Goal: Task Accomplishment & Management: Complete application form

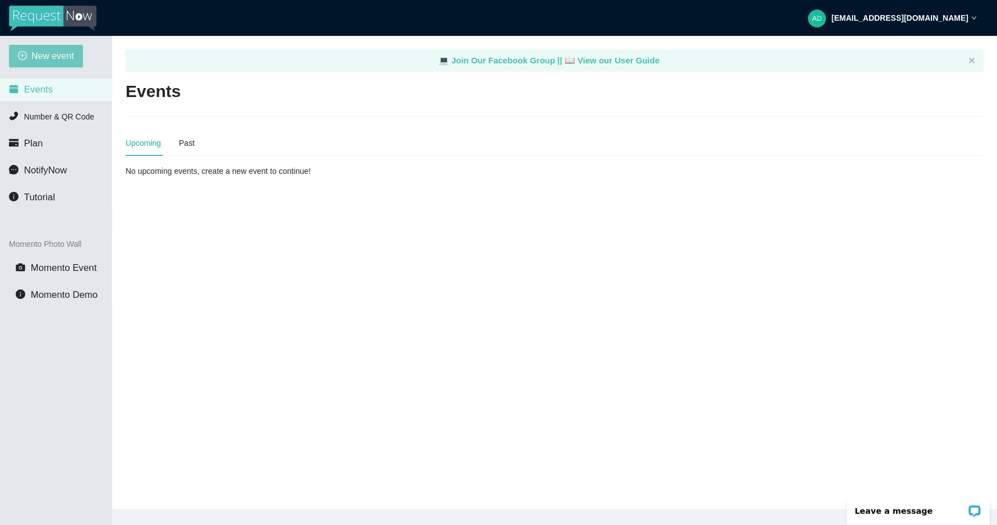
click at [64, 55] on span "New event" at bounding box center [52, 56] width 43 height 14
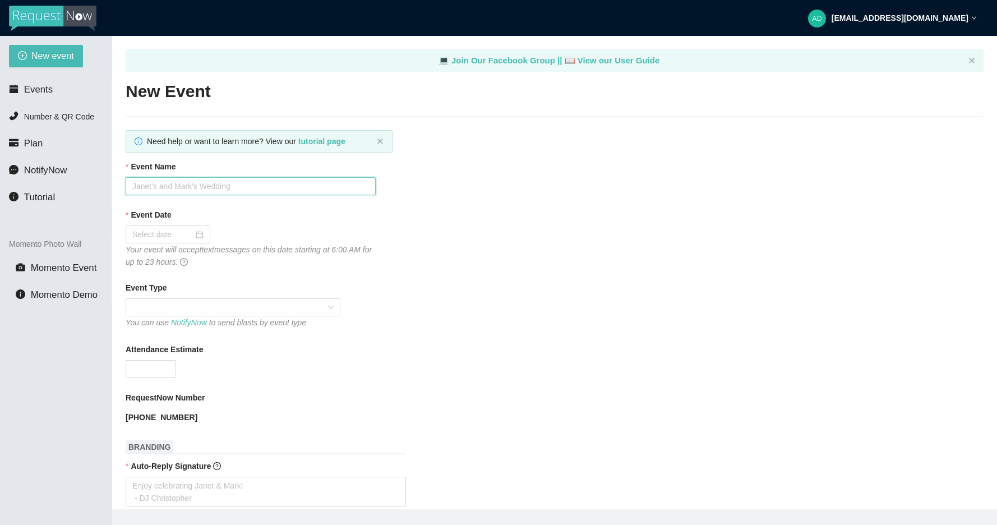
click at [203, 192] on input "Event Name" at bounding box center [251, 186] width 250 height 18
type input "[PERSON_NAME] & [PERSON_NAME] Wedding"
click at [203, 239] on div at bounding box center [167, 234] width 71 height 12
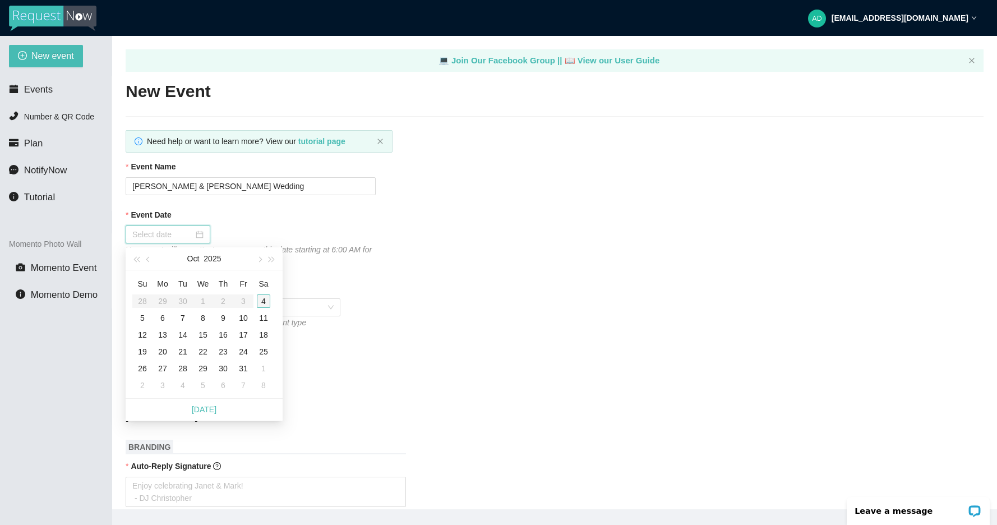
type input "[DATE]"
click at [263, 299] on div "4" at bounding box center [263, 300] width 13 height 13
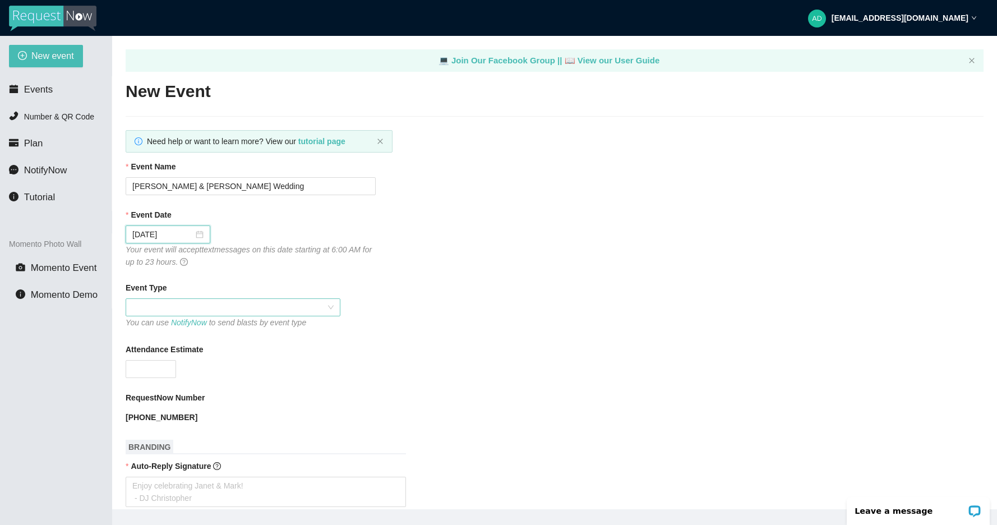
click at [197, 313] on span at bounding box center [232, 307] width 201 height 17
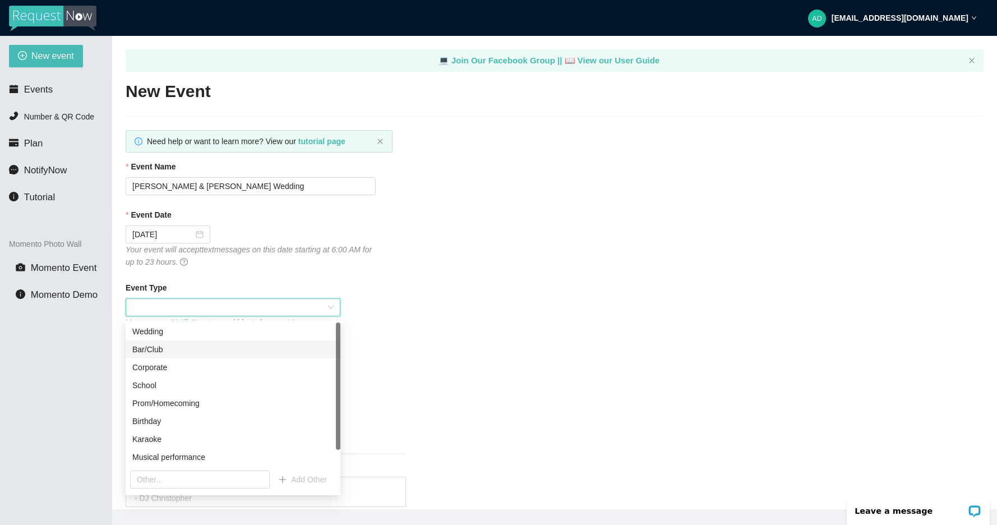
click at [218, 340] on div "Bar/Club" at bounding box center [233, 349] width 215 height 18
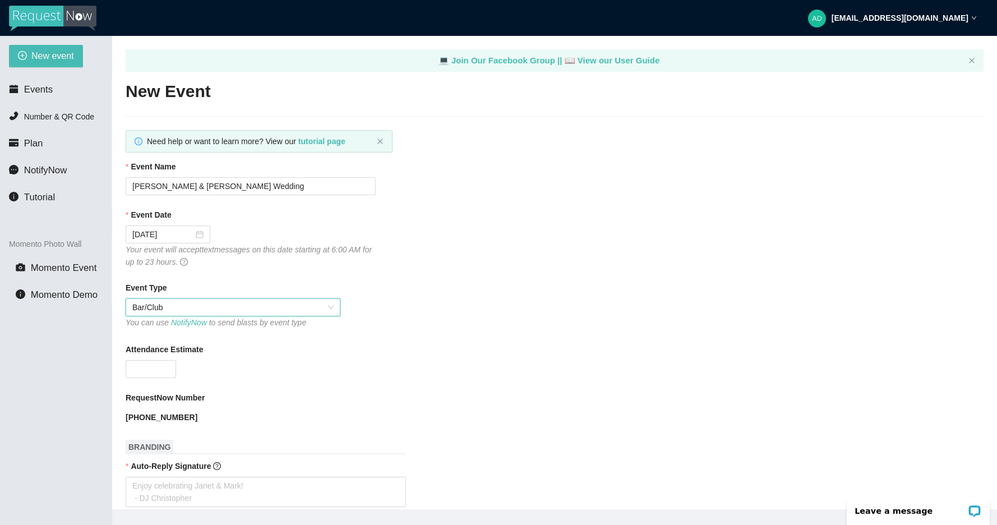
click at [217, 328] on div "You can use NotifyNow to send blasts by event type" at bounding box center [233, 322] width 215 height 12
click at [224, 316] on span "Bar/Club" at bounding box center [232, 307] width 201 height 17
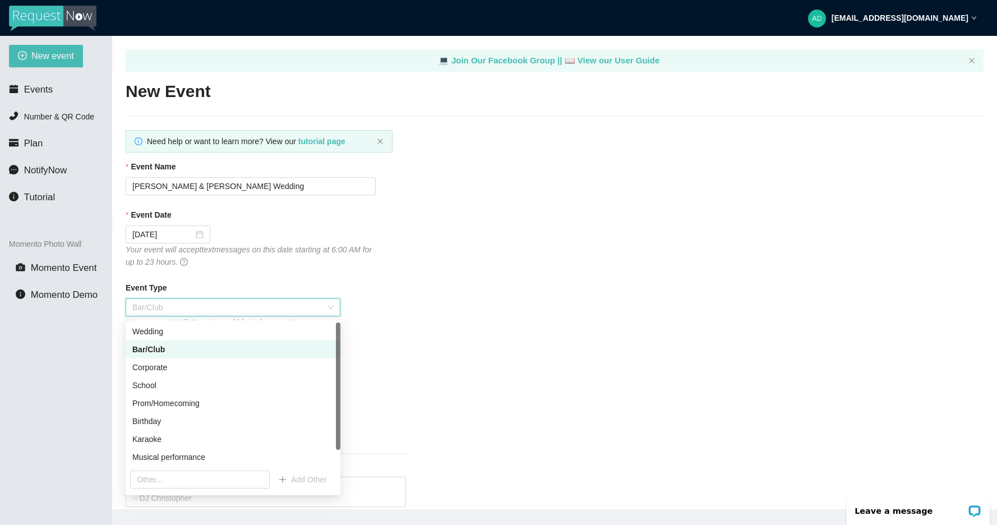
click at [226, 309] on span "Bar/Club" at bounding box center [232, 307] width 201 height 17
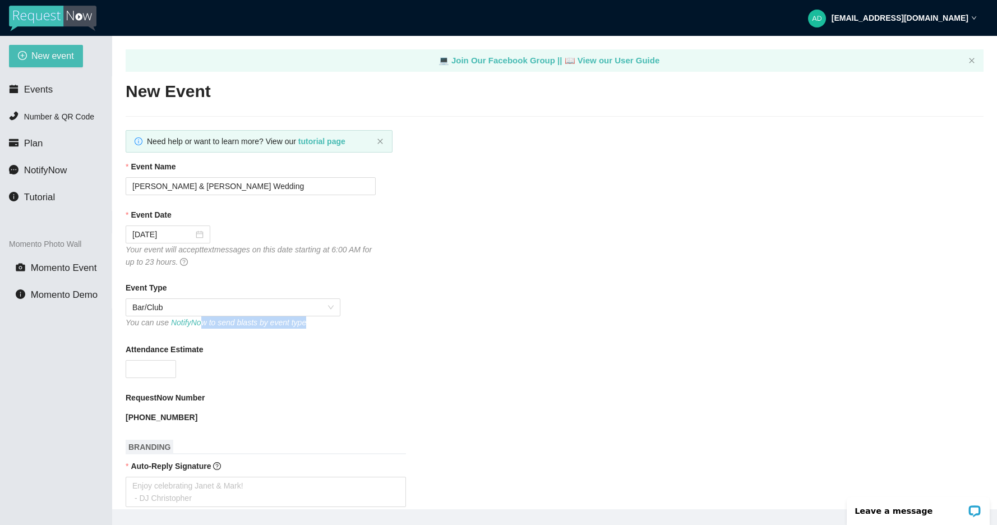
click at [206, 330] on div "You can use NotifyNow to send blasts by event type" at bounding box center [233, 322] width 215 height 13
click at [215, 311] on span "Bar/Club" at bounding box center [232, 307] width 201 height 17
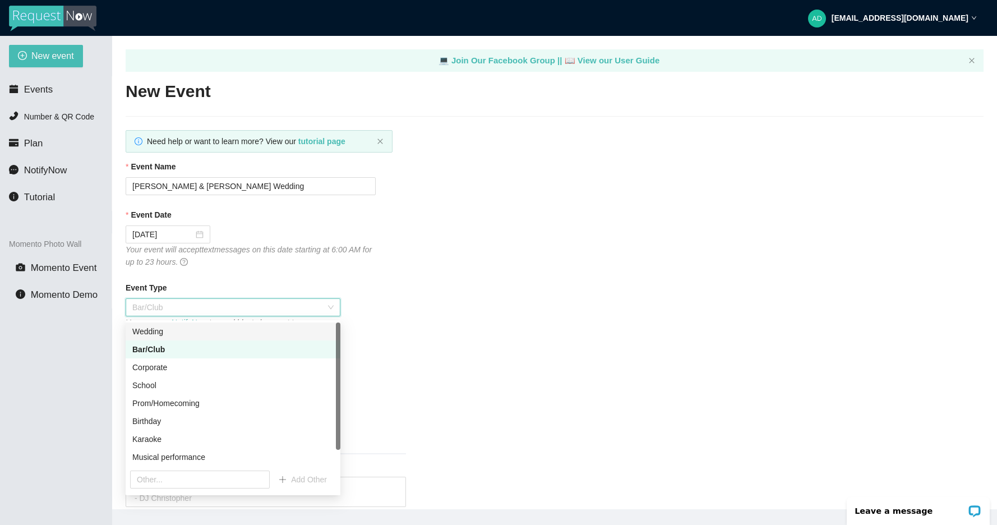
click at [195, 334] on div "Wedding" at bounding box center [232, 331] width 201 height 12
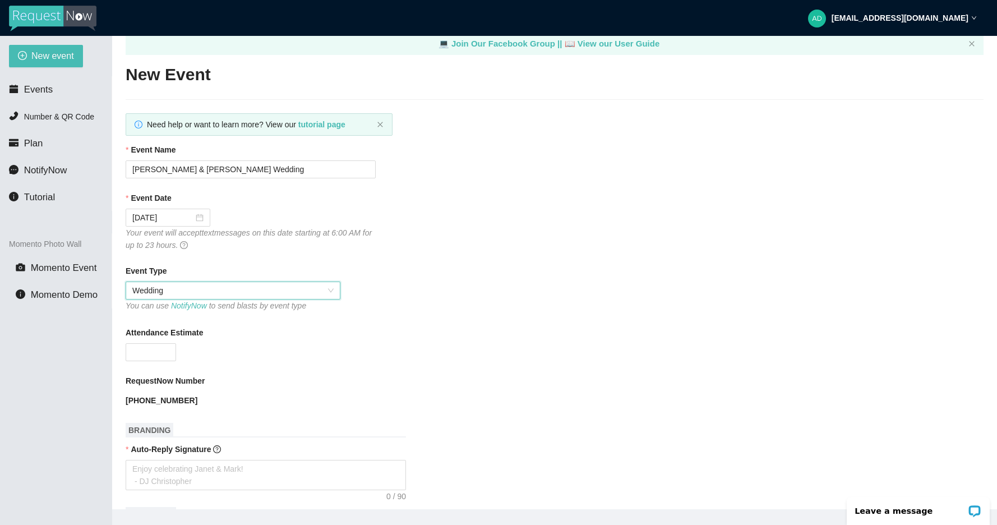
scroll to position [20, 0]
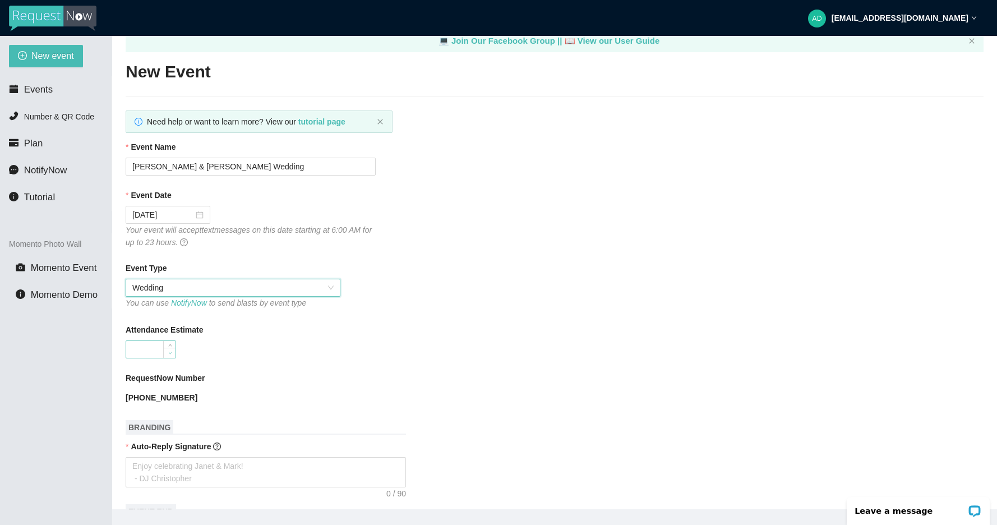
type input "0"
click at [165, 357] on span "Decrease Value" at bounding box center [169, 353] width 12 height 10
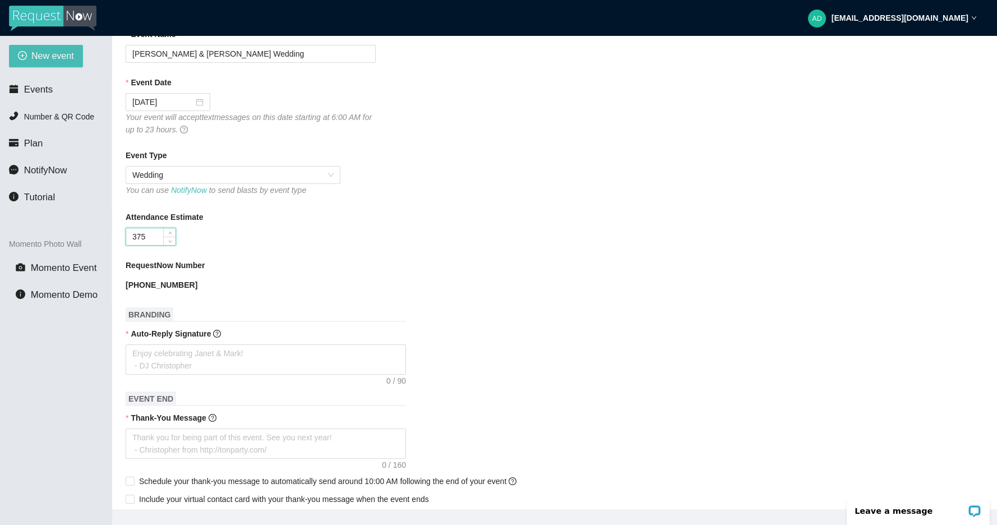
scroll to position [202, 0]
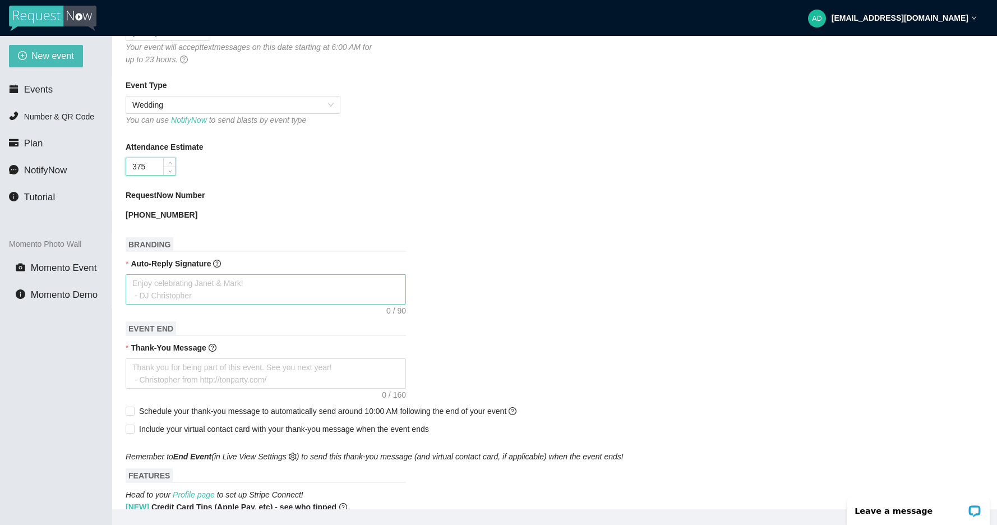
type input "375"
click at [204, 280] on textarea "Auto-Reply Signature" at bounding box center [266, 289] width 280 height 30
type textarea "E"
type textarea "Ej"
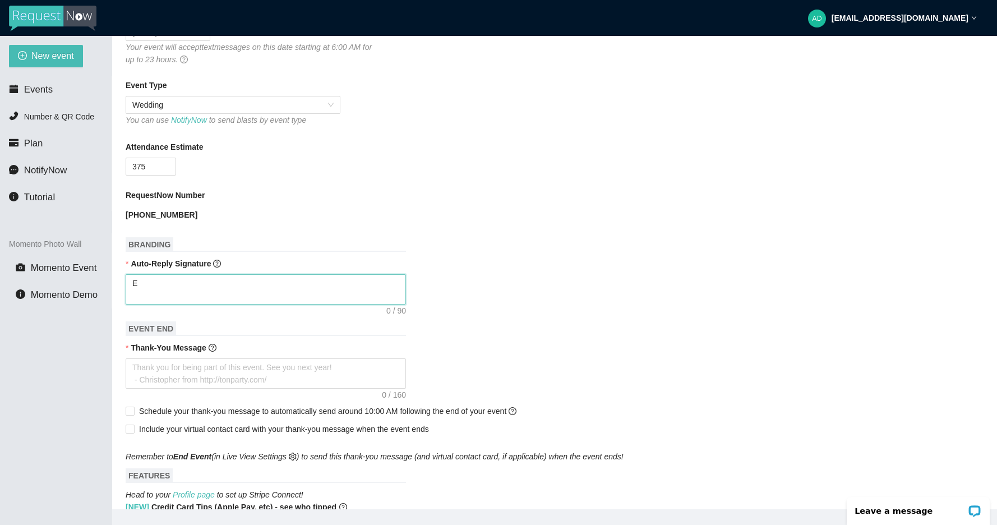
type textarea "Ej"
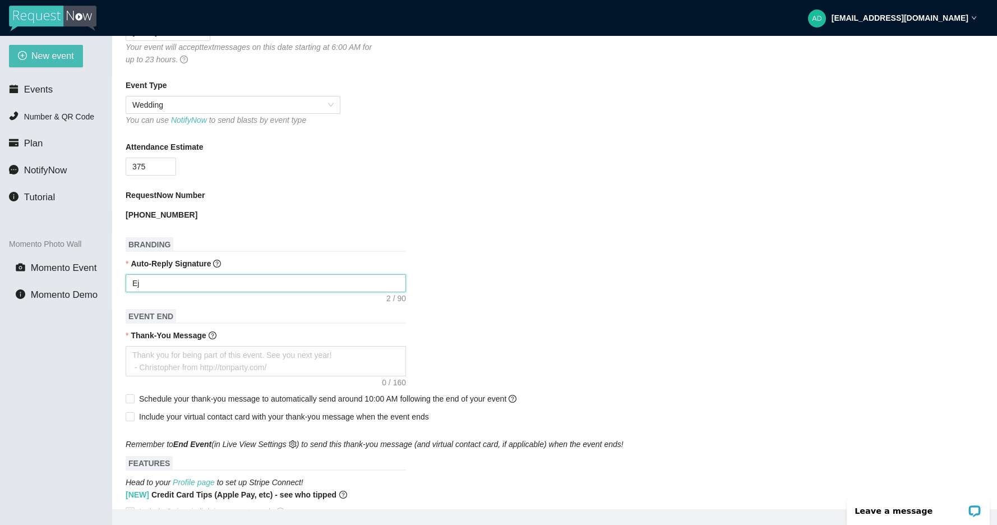
type textarea "E"
type textarea "En"
type textarea "[PERSON_NAME]"
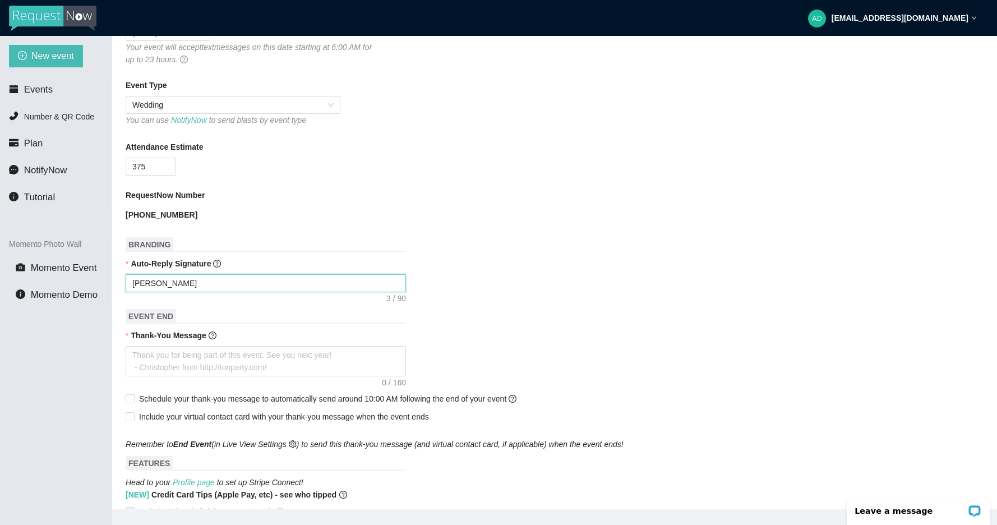
scroll to position [0, 0]
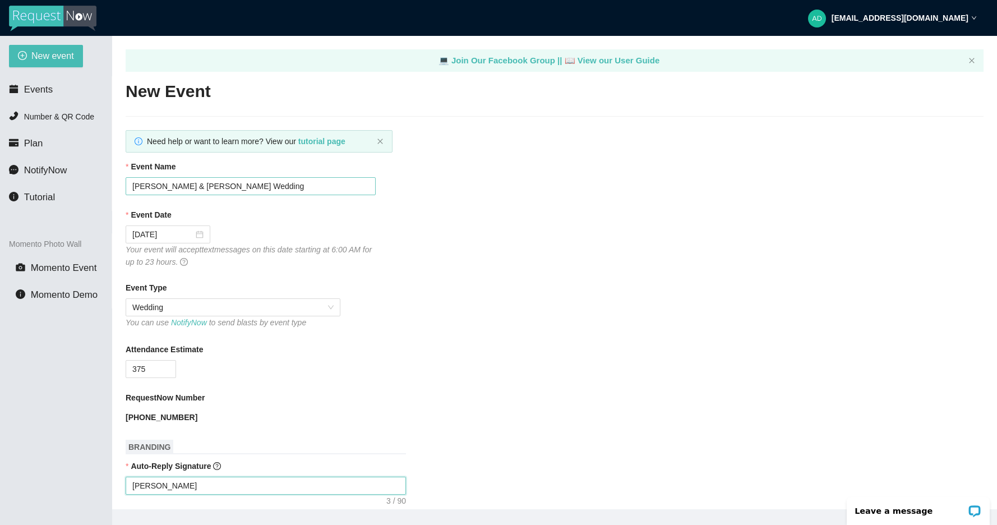
type textarea "[PERSON_NAME]"
drag, startPoint x: 256, startPoint y: 189, endPoint x: 59, endPoint y: 188, distance: 197.3
click at [126, 188] on input "[PERSON_NAME] & [PERSON_NAME] Wedding" at bounding box center [251, 186] width 250 height 18
type input "[PERSON_NAME] & [PERSON_NAME] Wedding"
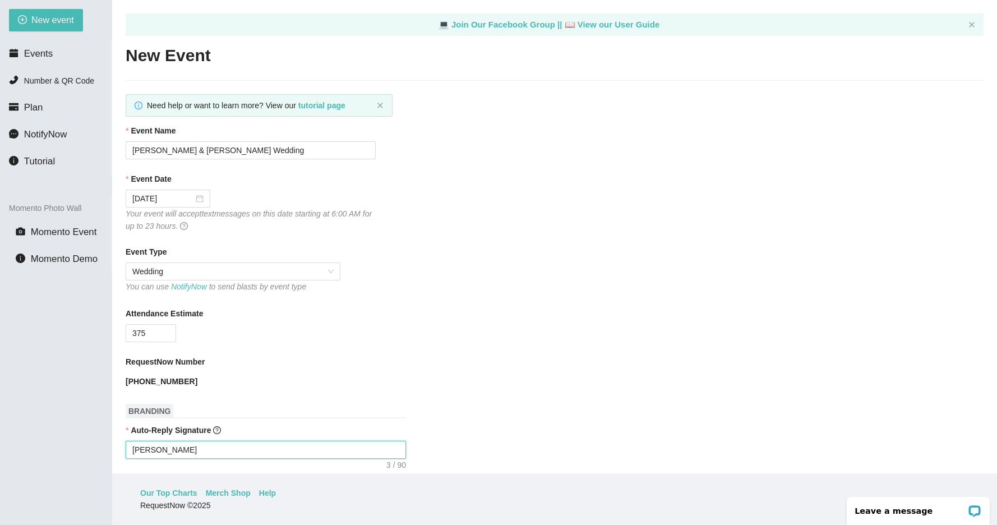
click at [171, 452] on textarea "[PERSON_NAME]" at bounding box center [266, 450] width 280 height 18
type textarea "En"
type textarea "Enj"
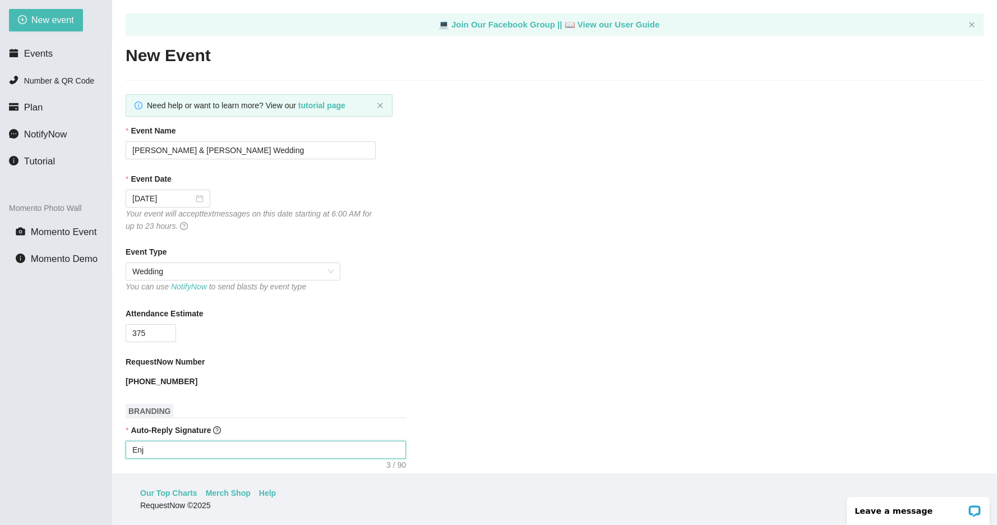
type textarea "Enjo"
type textarea "Enjoy"
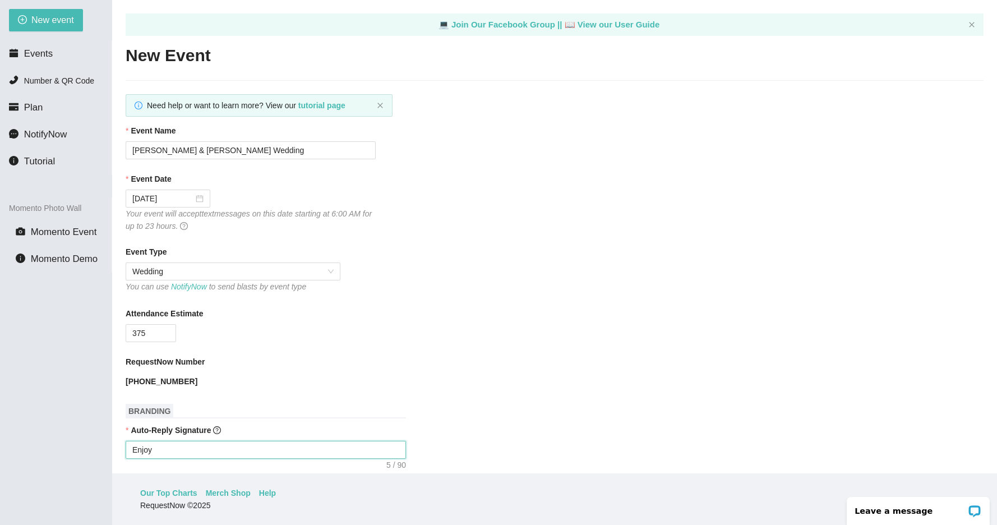
type textarea "Enjoy"
paste textarea "[PERSON_NAME] & [PERSON_NAME] Wedding"
type textarea "Enjoy [PERSON_NAME] & [PERSON_NAME] Wedding"
click at [189, 451] on textarea "Enjoy [PERSON_NAME] & [PERSON_NAME] Wedding" at bounding box center [266, 450] width 280 height 18
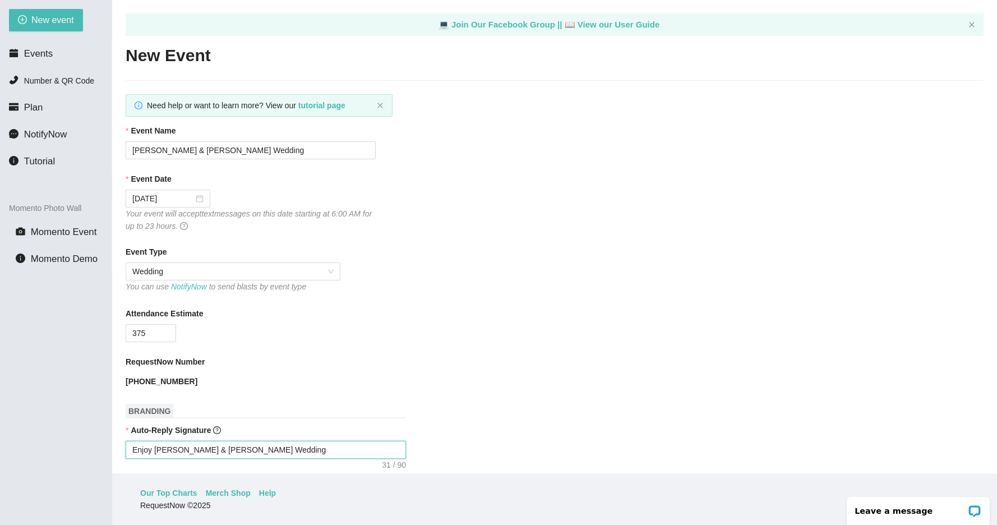
click at [224, 453] on textarea "Enjoy [PERSON_NAME] & [PERSON_NAME] Wedding" at bounding box center [266, 450] width 280 height 18
type textarea "Enjoy [PERSON_NAME] & [PERSON_NAME] 'Wedding"
type textarea "Enjoy [PERSON_NAME] & [PERSON_NAME] 'sWedding"
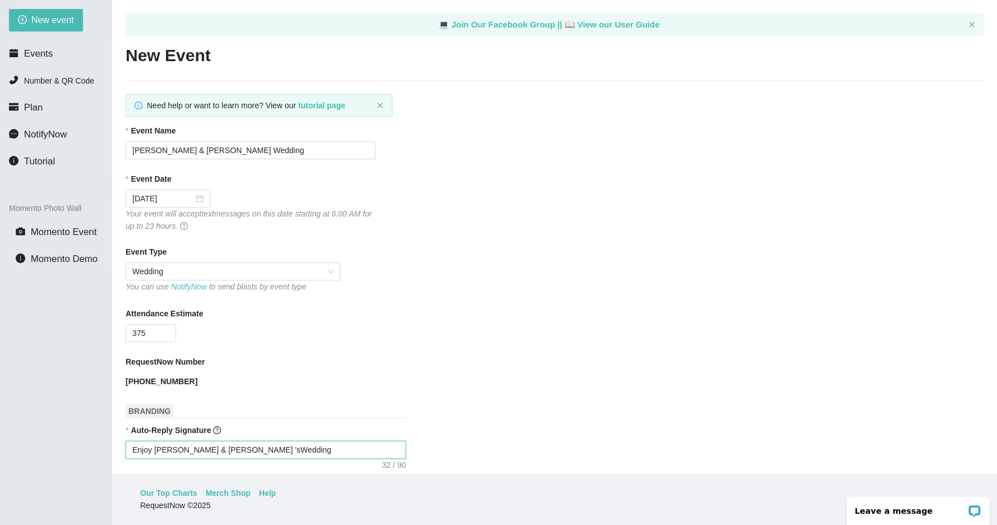
type textarea "Enjoy [PERSON_NAME] & [PERSON_NAME] 's Wedding"
type textarea "Enjoy [PERSON_NAME] & [PERSON_NAME]'s Wedding"
click at [276, 452] on textarea "Enjoy [PERSON_NAME] & [PERSON_NAME]'s Wedding" at bounding box center [266, 450] width 280 height 18
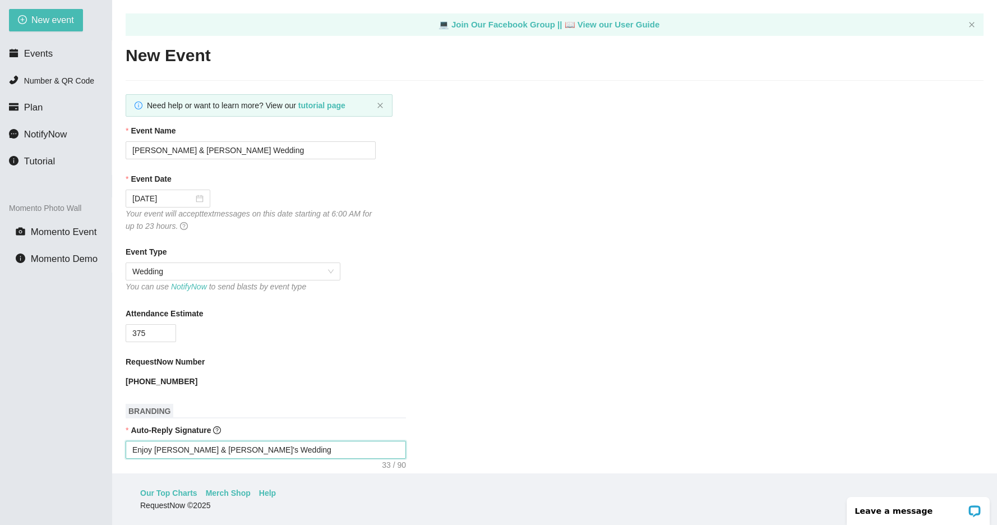
type textarea "Enjoy [PERSON_NAME] & [PERSON_NAME]'s Wedding!"
type textarea "Enjoy [PERSON_NAME] & [PERSON_NAME]'s Wedding!!"
type textarea "Enjoy [PERSON_NAME] & [PERSON_NAME]'s Wedding!!!"
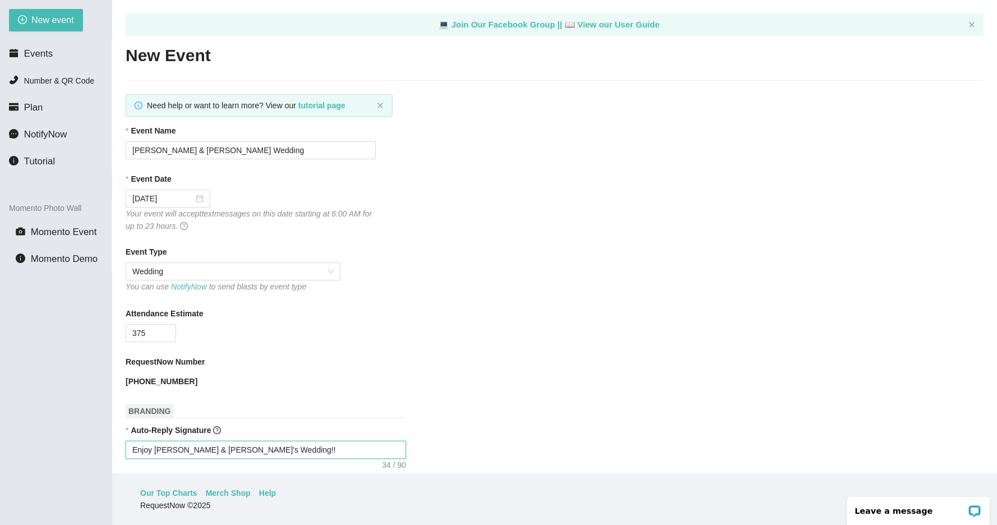
type textarea "Enjoy [PERSON_NAME] & [PERSON_NAME]'s Wedding!!!"
type textarea "Enjoy [PERSON_NAME] & [PERSON_NAME]'s Wedding!!!!"
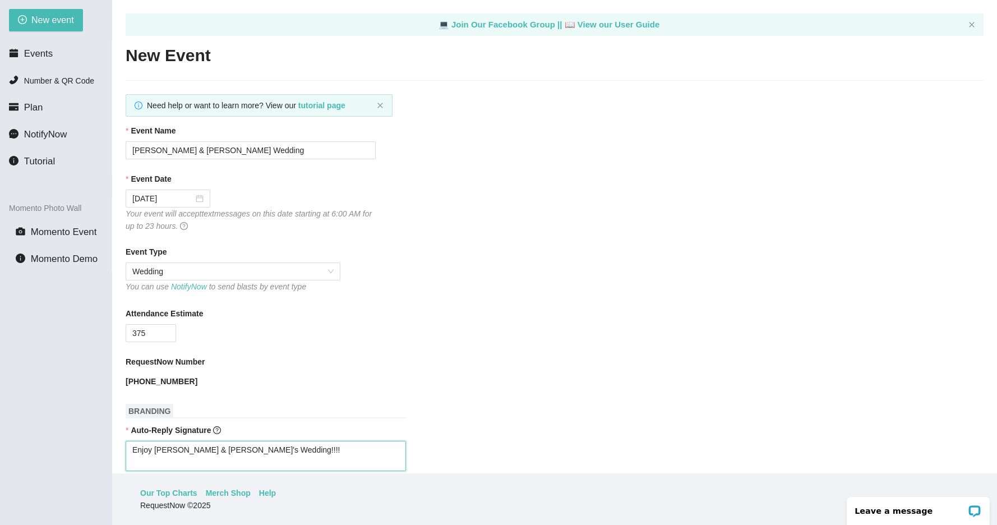
type textarea "Enjoy [PERSON_NAME] & [PERSON_NAME]'s Wedding!!!! -"
type textarea "Enjoy [PERSON_NAME] & [PERSON_NAME]'s Wedding!!!! - D"
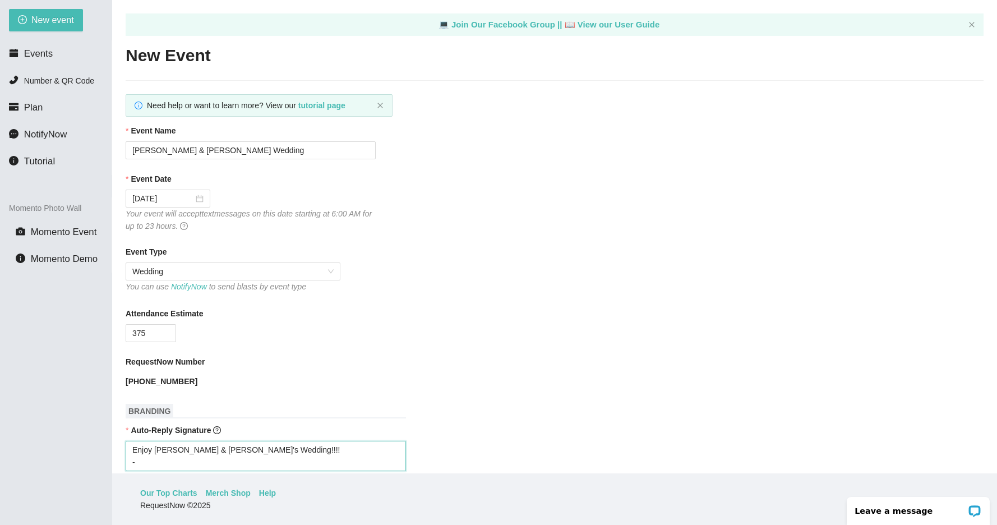
type textarea "Enjoy [PERSON_NAME] & [PERSON_NAME]'s Wedding!!!! - D"
type textarea "Enjoy [PERSON_NAME] & [PERSON_NAME]'s Wedding!!!! - DJ"
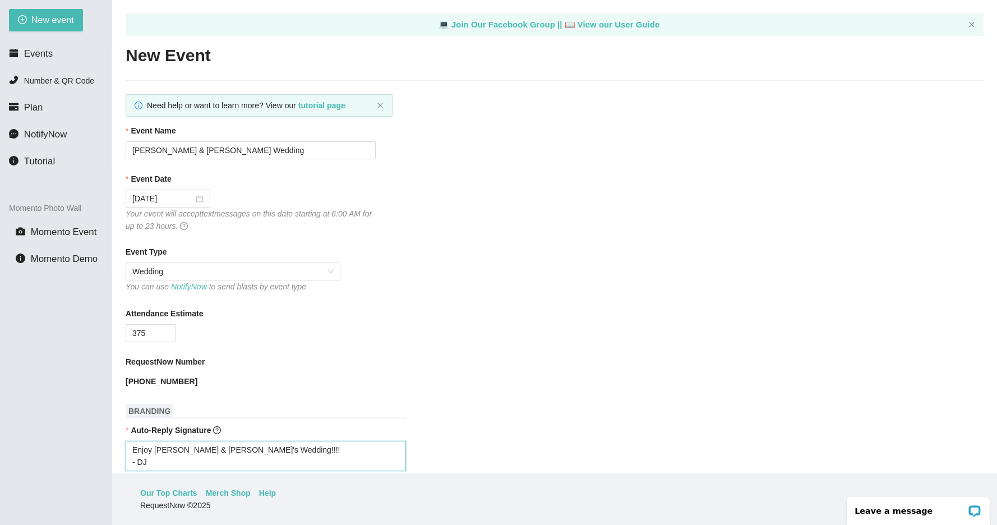
type textarea "Enjoy [PERSON_NAME] & [PERSON_NAME]'s Wedding!!!! - DJ P"
type textarea "Enjoy [PERSON_NAME] & [PERSON_NAME]'s Wedding!!!! - DJ PR"
type textarea "Enjoy [PERSON_NAME] & [PERSON_NAME]'s Wedding!!!! - DJ PRp"
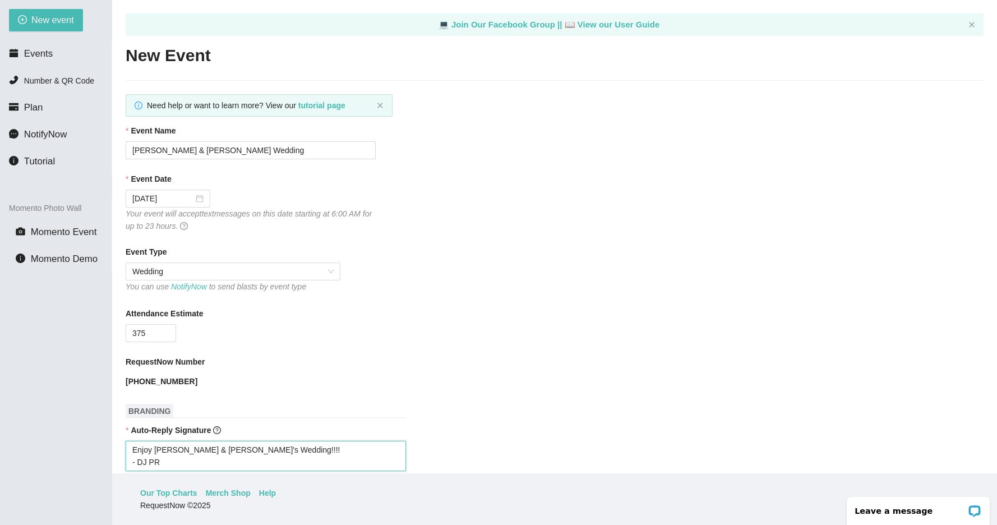
type textarea "Enjoy [PERSON_NAME] & [PERSON_NAME]'s Wedding!!!! - DJ PRp"
type textarea "Enjoy [PERSON_NAME] & [PERSON_NAME]'s Wedding!!!! - DJ PRph"
type textarea "Enjoy [PERSON_NAME] & [PERSON_NAME]'s Wedding!!!! - DJ PRphe"
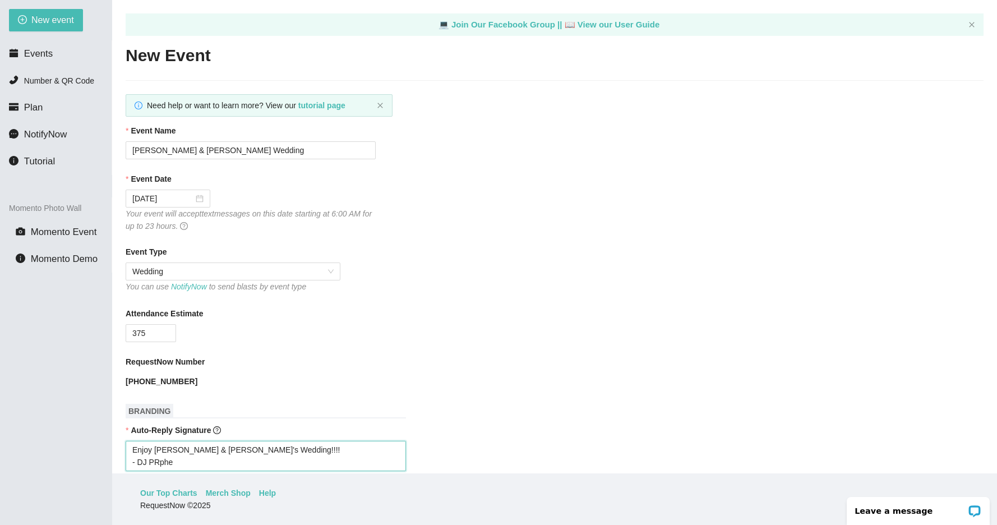
type textarea "Enjoy [PERSON_NAME] & [PERSON_NAME]'s Wedding!!!! - DJ PRphet"
type textarea "Enjoy [PERSON_NAME] & [PERSON_NAME]'s Wedding!!!! - DJ PRphe"
type textarea "Enjoy [PERSON_NAME] & [PERSON_NAME]'s Wedding!!!! - DJ PRph"
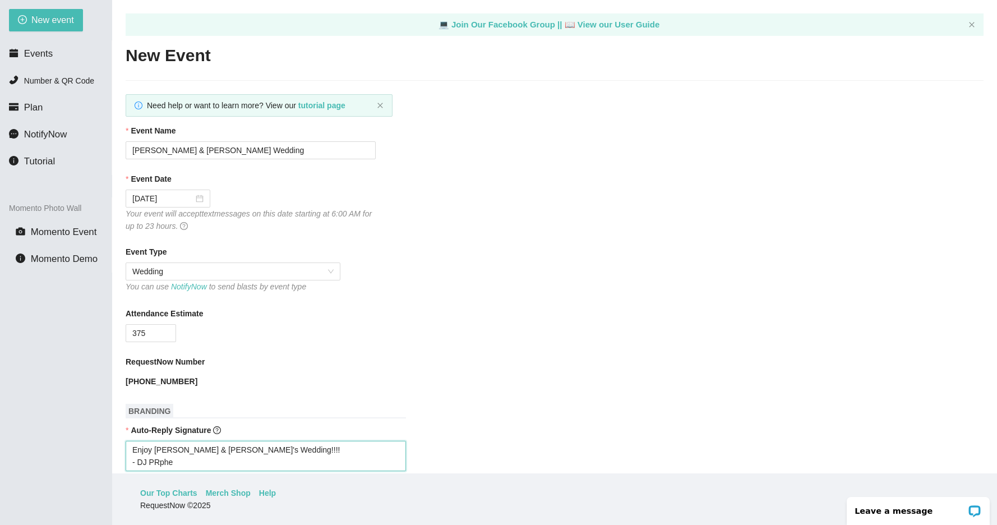
type textarea "Enjoy [PERSON_NAME] & [PERSON_NAME]'s Wedding!!!! - DJ PRph"
type textarea "Enjoy [PERSON_NAME] & [PERSON_NAME]'s Wedding!!!! - DJ PRp"
type textarea "Enjoy [PERSON_NAME] & [PERSON_NAME]'s Wedding!!!! - DJ PR"
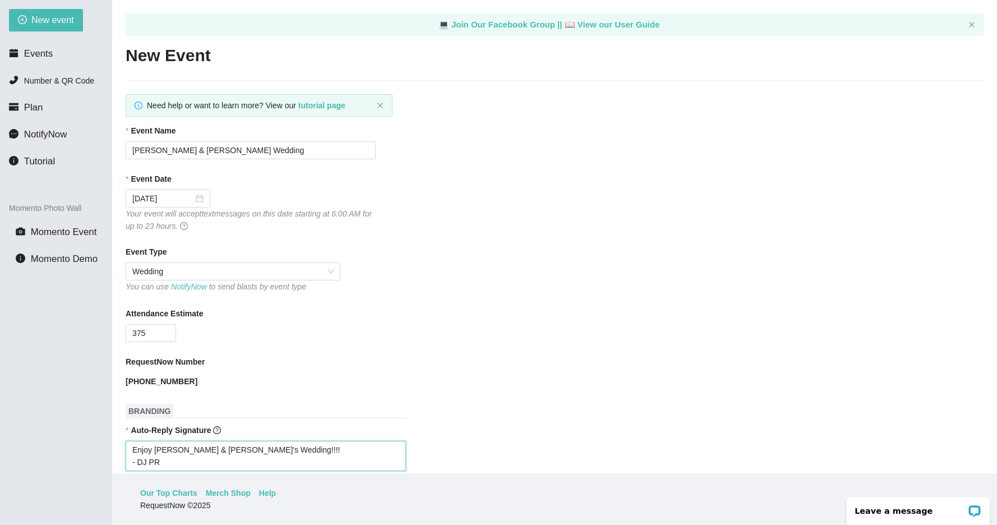
type textarea "Enjoy [PERSON_NAME] & [PERSON_NAME]'s Wedding!!!! - DJ P"
type textarea "Enjoy [PERSON_NAME] & [PERSON_NAME]'s Wedding!!!! - DJ Pr"
type textarea "Enjoy [PERSON_NAME] & [PERSON_NAME]'s Wedding!!!! - DJ Pro"
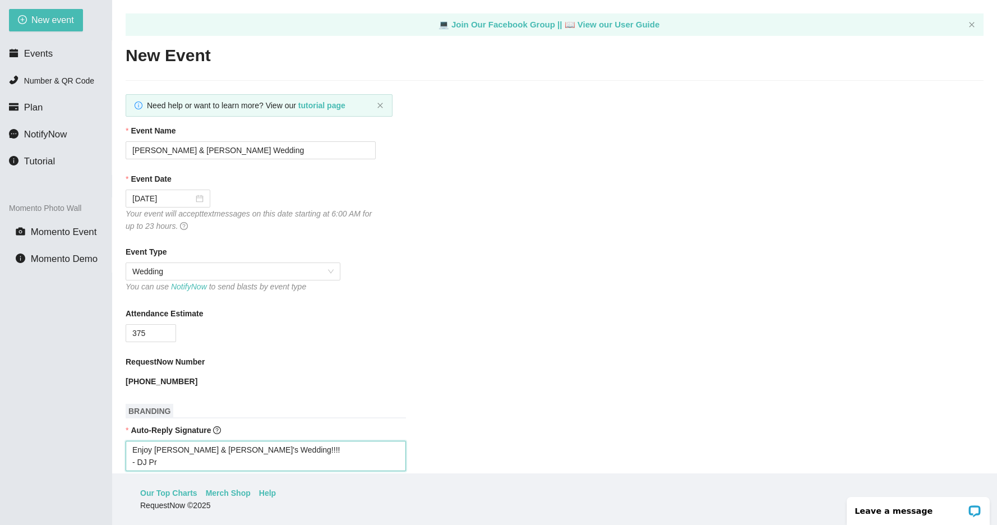
type textarea "Enjoy [PERSON_NAME] & [PERSON_NAME]'s Wedding!!!! - DJ Pro"
type textarea "Enjoy [PERSON_NAME] & [PERSON_NAME]'s Wedding!!!! - DJ Prop"
type textarea "Enjoy [PERSON_NAME] & [PERSON_NAME]'s Wedding!!!! - DJ Proph"
type textarea "Enjoy [PERSON_NAME] & [PERSON_NAME]'s Wedding!!!! - DJ Prophe"
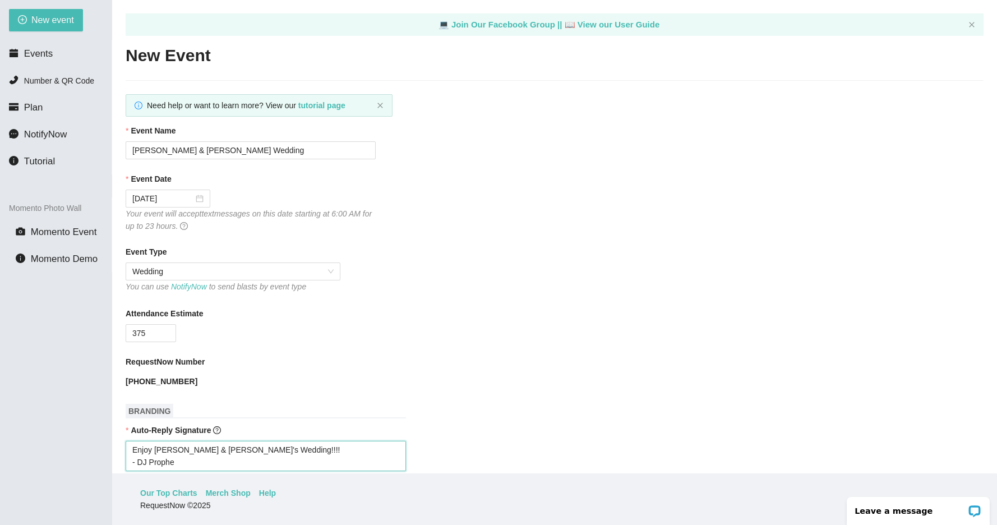
type textarea "Enjoy [PERSON_NAME] & [PERSON_NAME]'s Wedding!!!! - DJ Prophet"
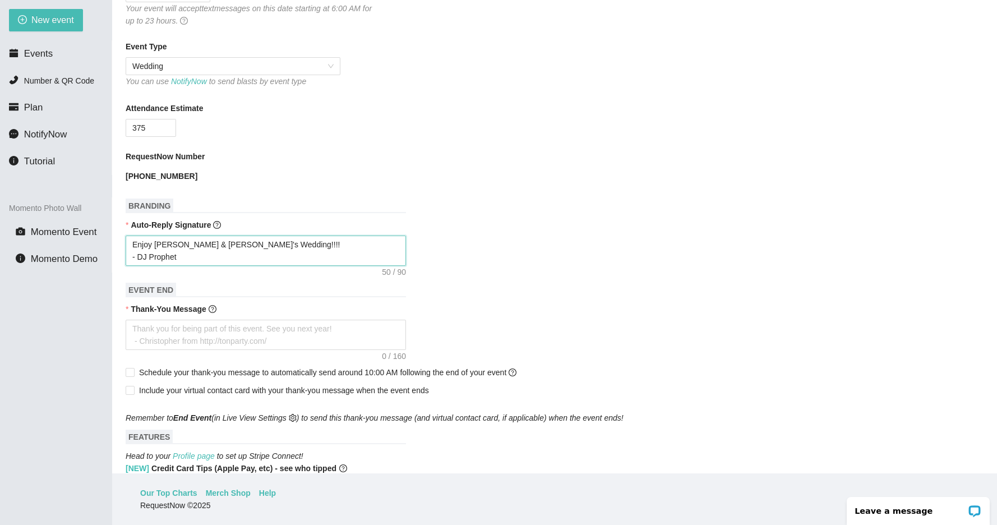
scroll to position [219, 0]
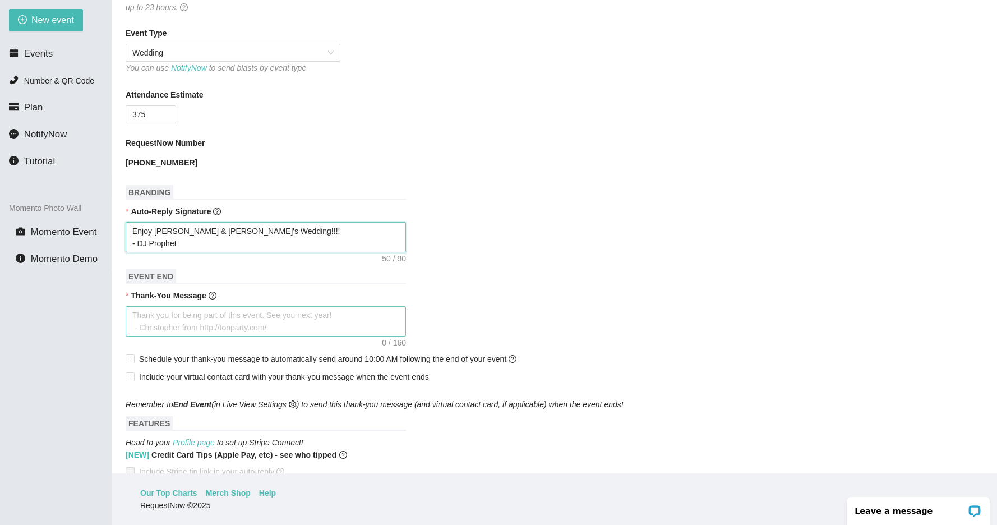
type textarea "Enjoy [PERSON_NAME] & [PERSON_NAME]'s Wedding!!!! - DJ Prophet"
click at [251, 320] on textarea "Thank-You Message" at bounding box center [266, 321] width 280 height 30
click at [247, 318] on textarea "Thank-You Message" at bounding box center [266, 321] width 280 height 30
type textarea "T"
type textarea "TH"
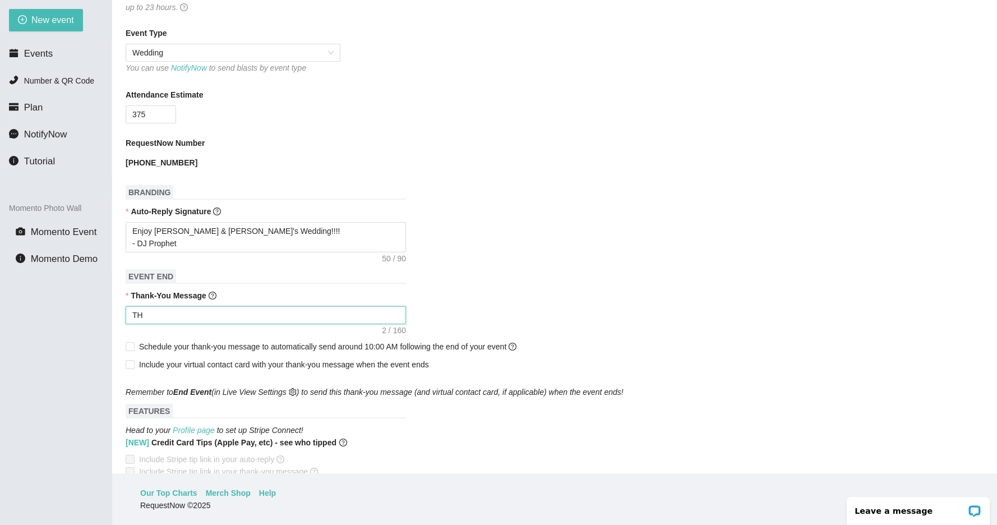
type textarea "THa"
type textarea "THan"
type textarea "THa"
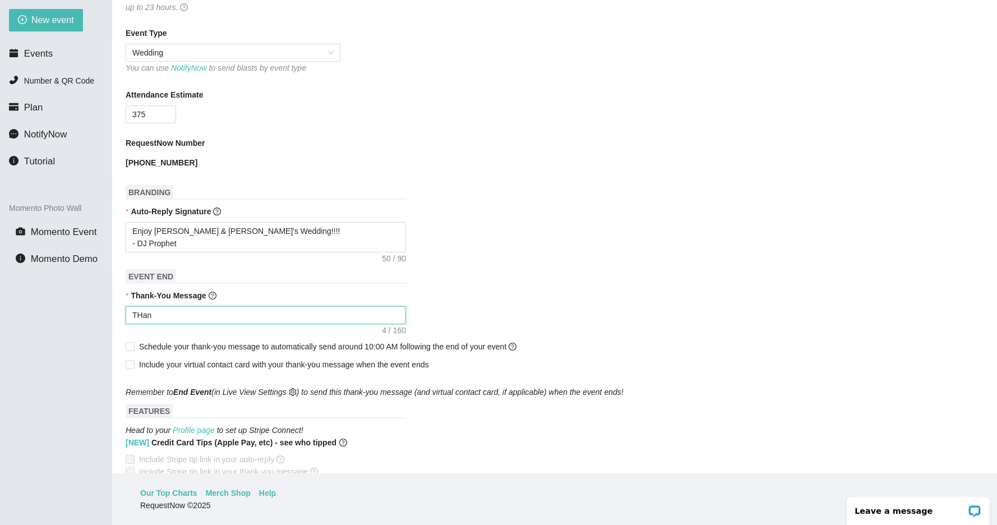
type textarea "THa"
type textarea "TH"
type textarea "T"
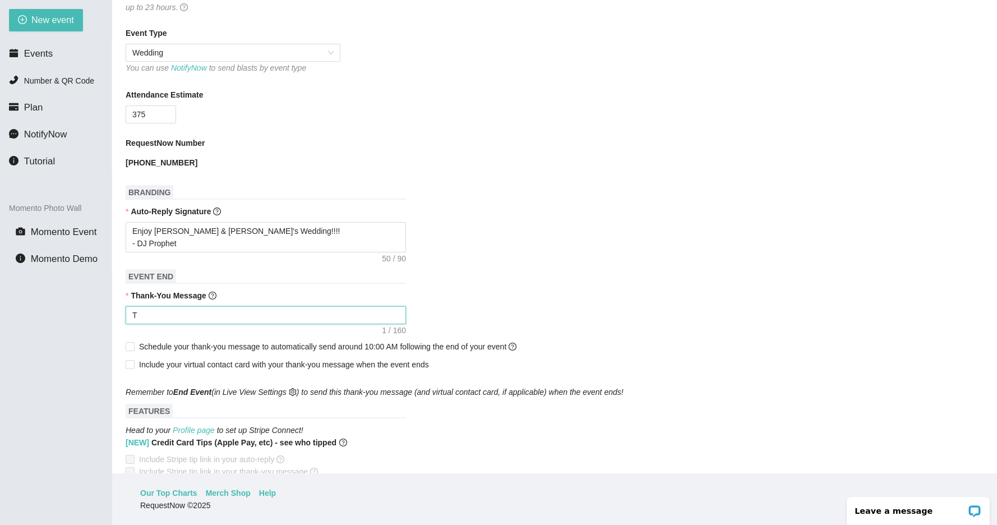
type textarea "Thank you for being part of this event. See you next year! - [PERSON_NAME] from…"
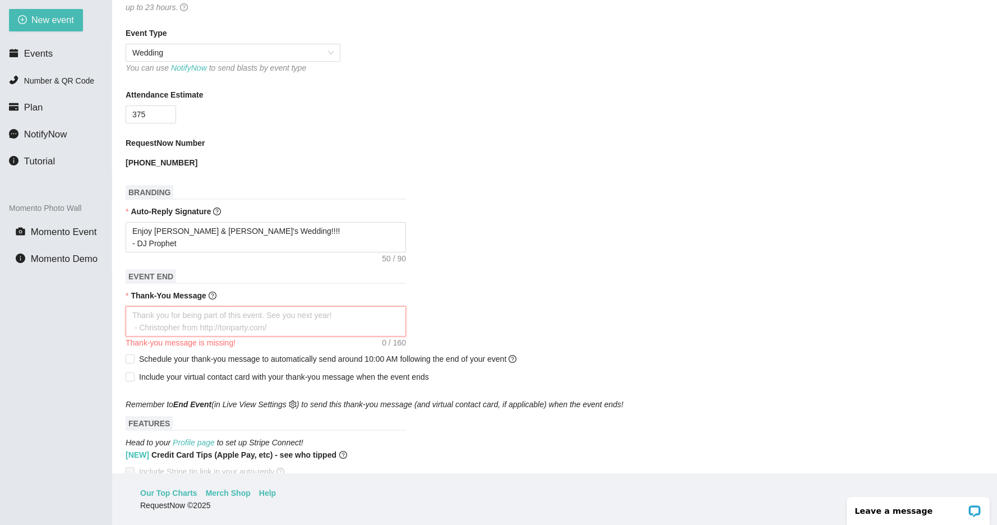
type textarea "t"
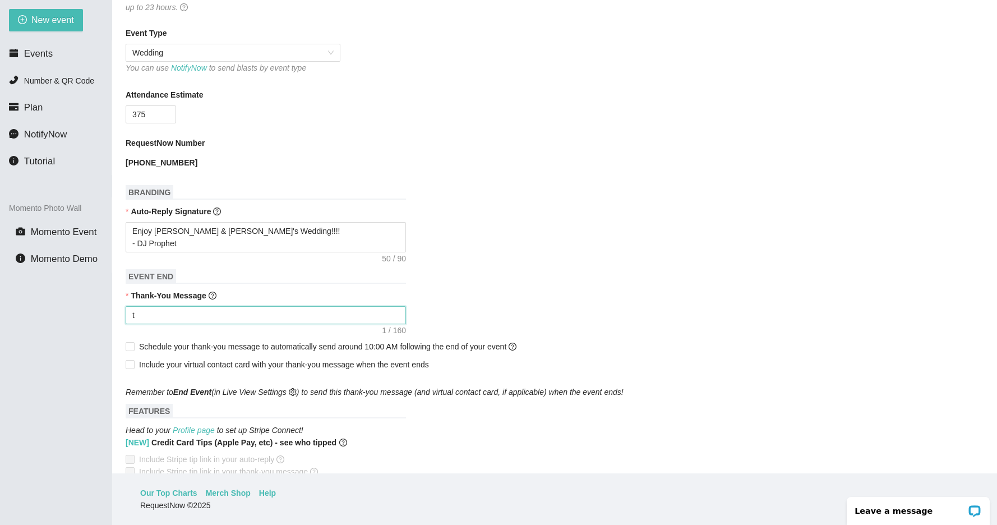
type textarea "Thank you for being part of this event. See you next year! - [PERSON_NAME] from…"
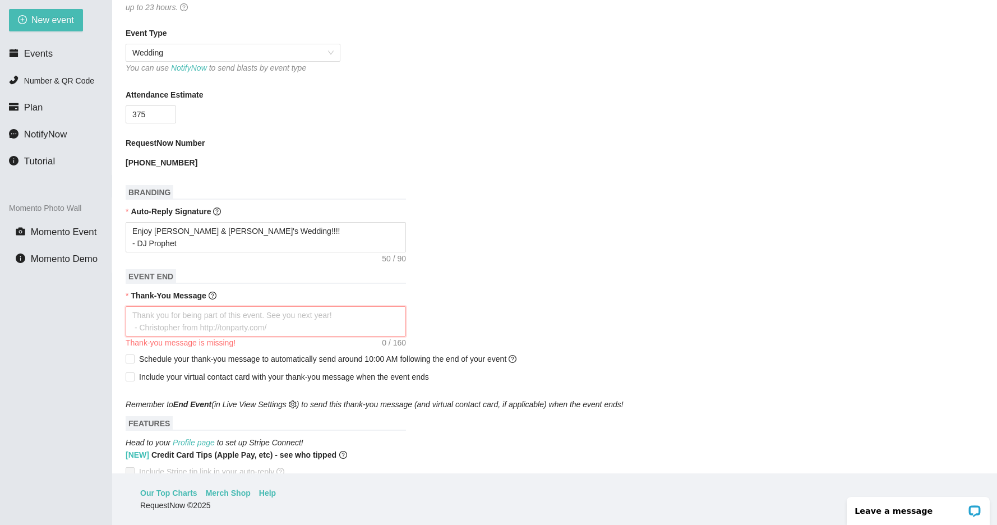
type textarea "T"
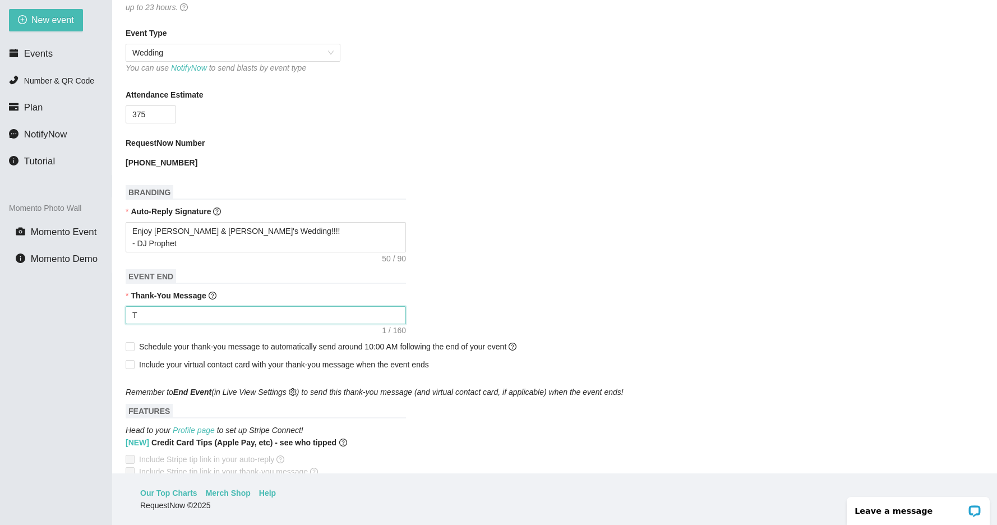
type textarea "Th"
type textarea "Tha"
type textarea "Than"
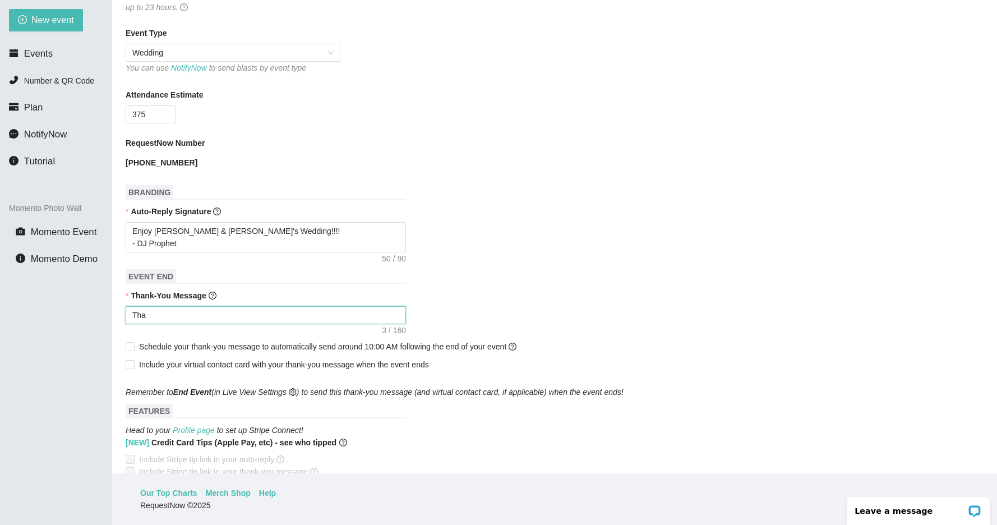
type textarea "Than"
type textarea "Thank"
type textarea "Thanks"
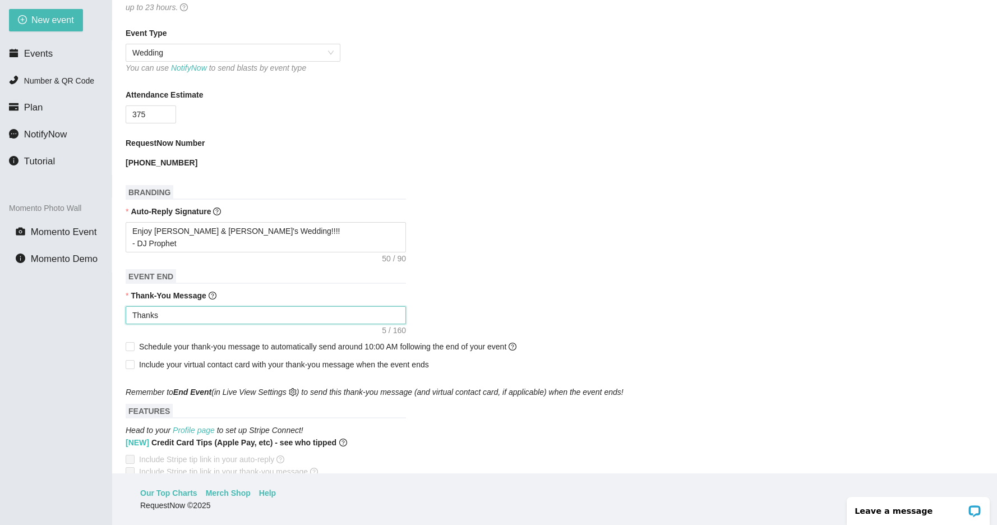
type textarea "Thanks"
type textarea "Thank"
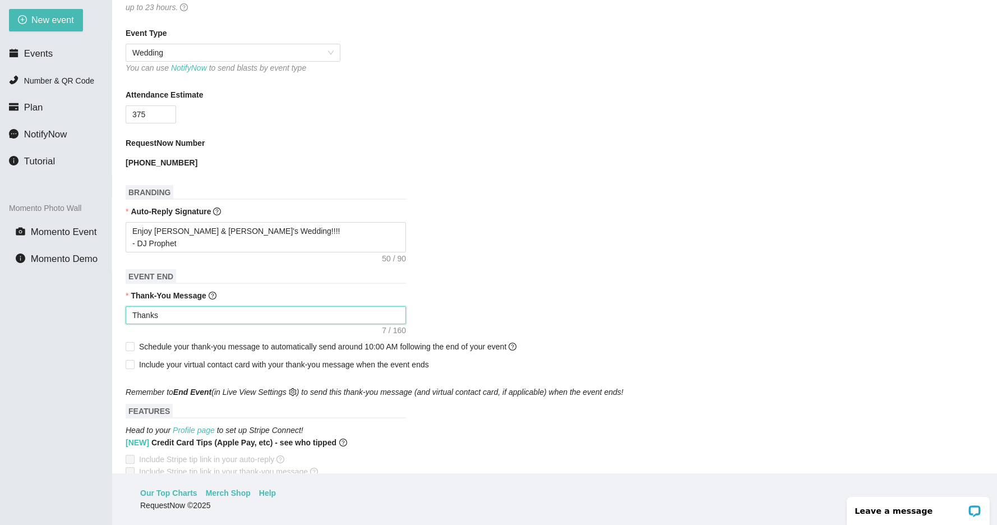
type textarea "Thank"
type textarea "Thank y"
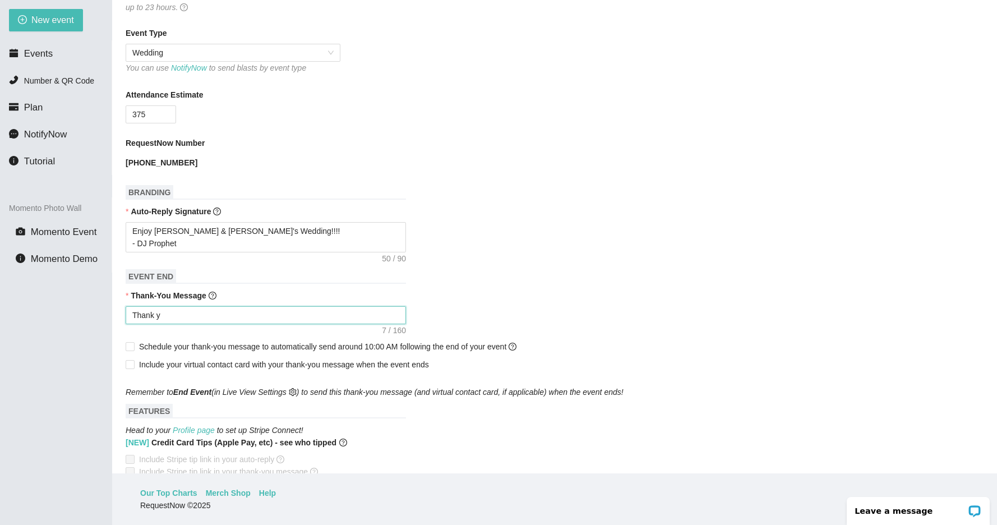
type textarea "Thank yo"
type textarea "Thank you"
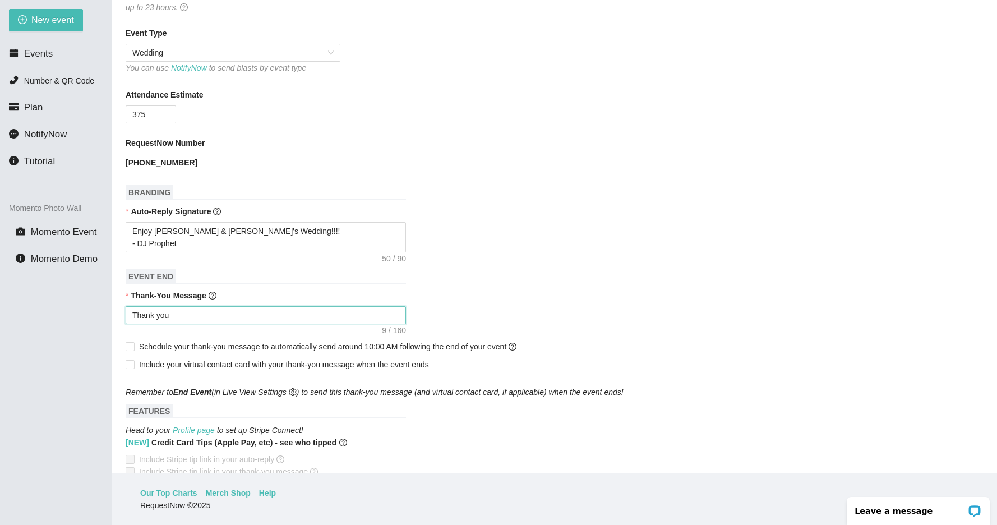
type textarea "Thank you"
type textarea "Thank you f"
type textarea "Thank you fo"
type textarea "Thank you for"
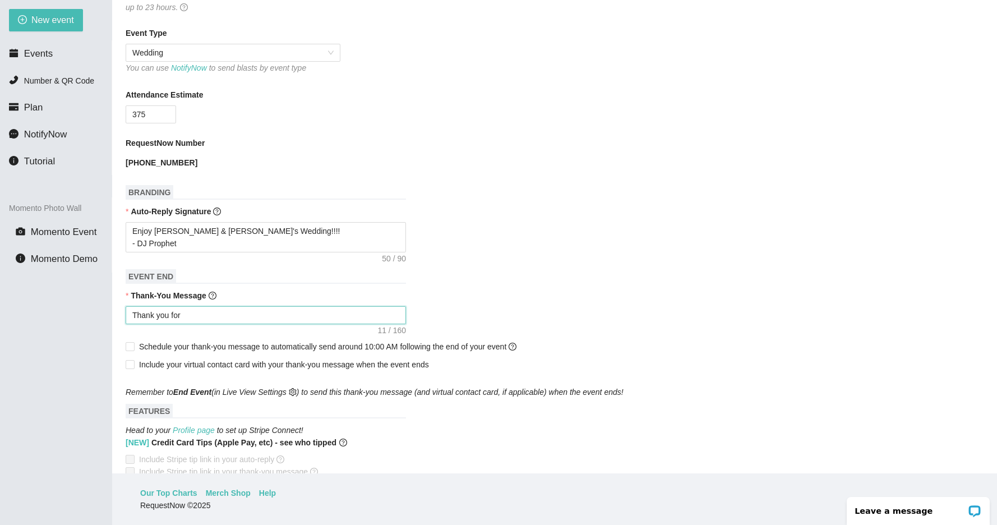
type textarea "Thank you for"
type textarea "Thank you for b"
type textarea "Thank you for be"
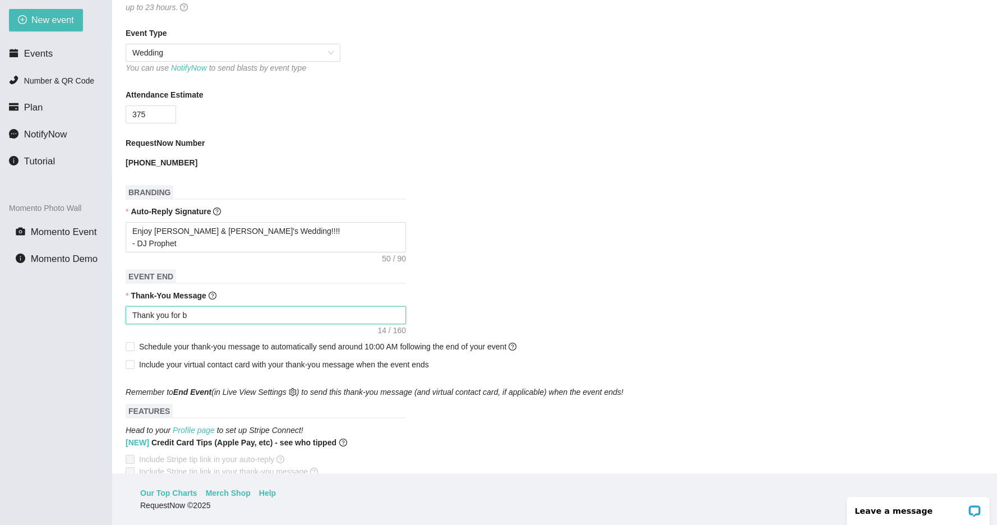
type textarea "Thank you for be"
type textarea "Thank you for bei"
type textarea "Thank you for bein"
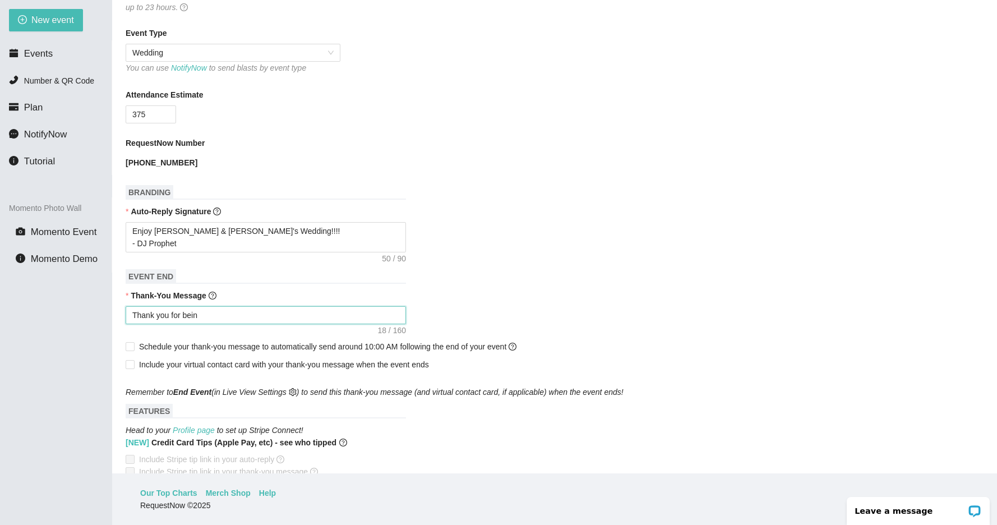
type textarea "Thank you for being"
type textarea "Thank you for being a"
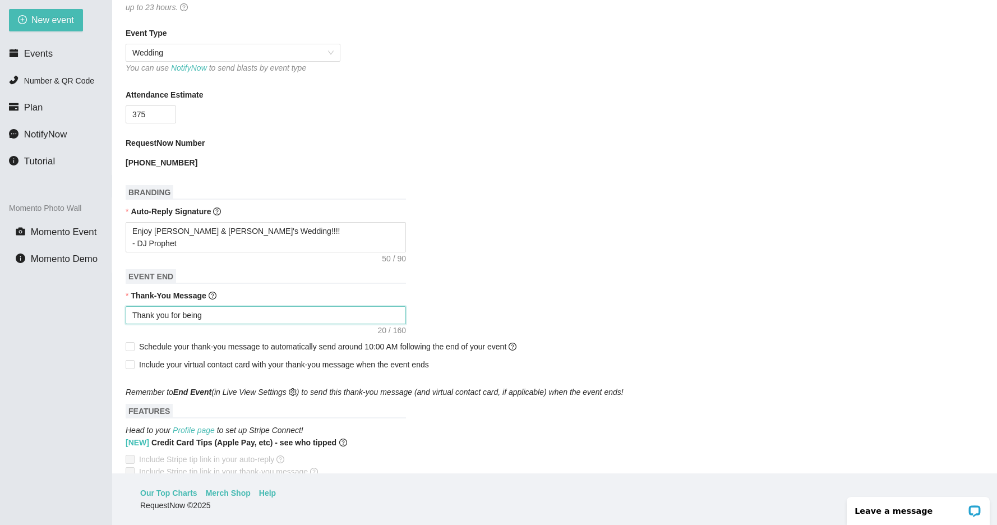
type textarea "Thank you for being a"
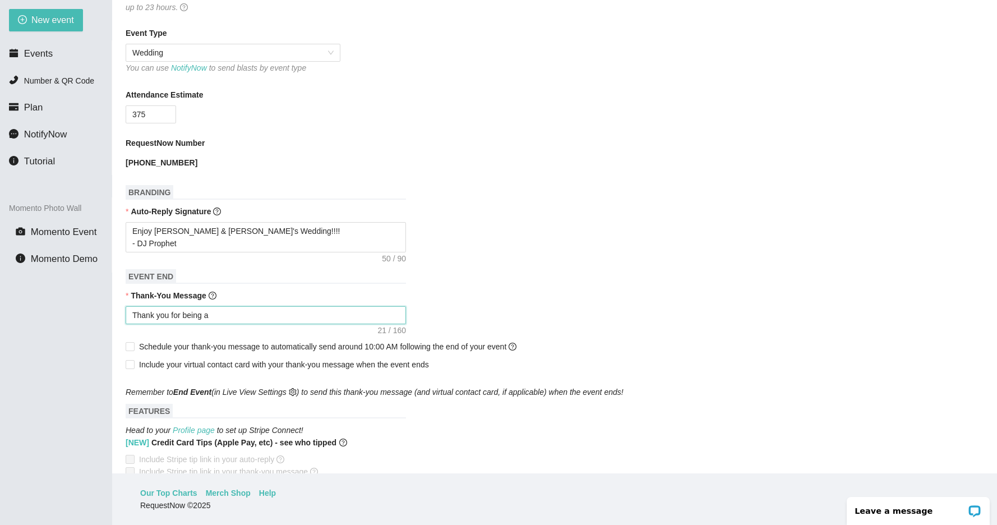
type textarea "Thank you for being aa"
type textarea "Thank you for being aar"
type textarea "Thank you for being aa"
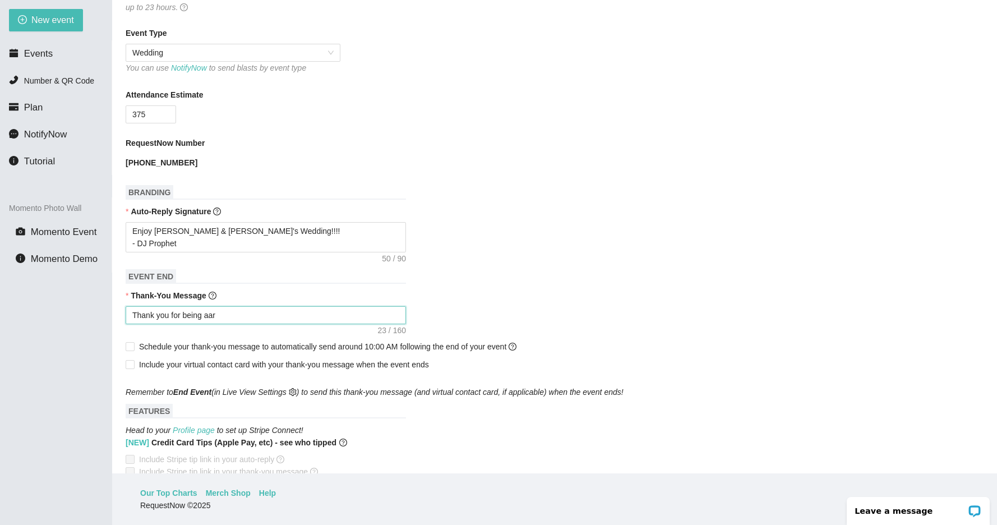
type textarea "Thank you for being aa"
type textarea "Thank you for being a"
type textarea "Thank you for being ap"
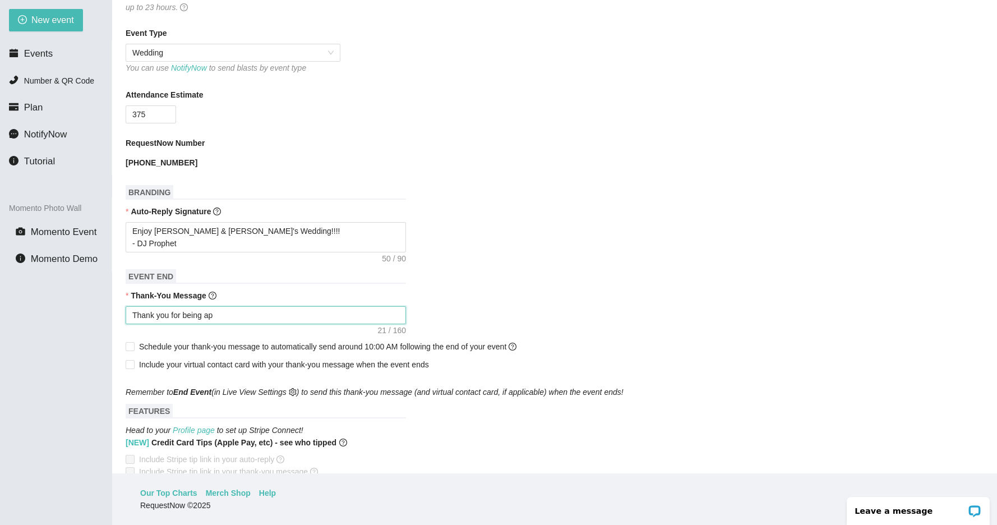
type textarea "Thank you for being apa"
type textarea "Thank you for being apar"
type textarea "Thank you for being apart"
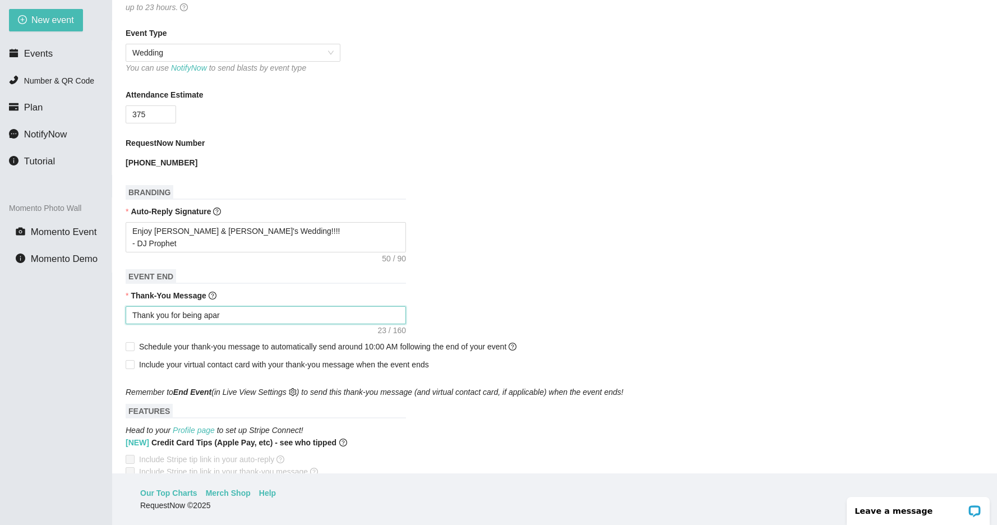
type textarea "Thank you for being apart"
type textarea "Thank you for being apart o"
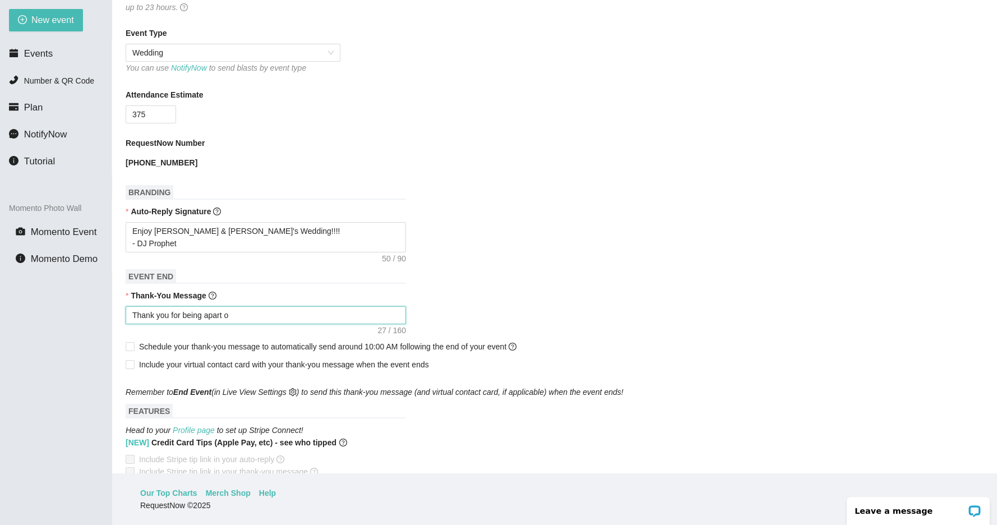
type textarea "Thank you for being apart of"
paste textarea "[PERSON_NAME] & [PERSON_NAME] Wedding"
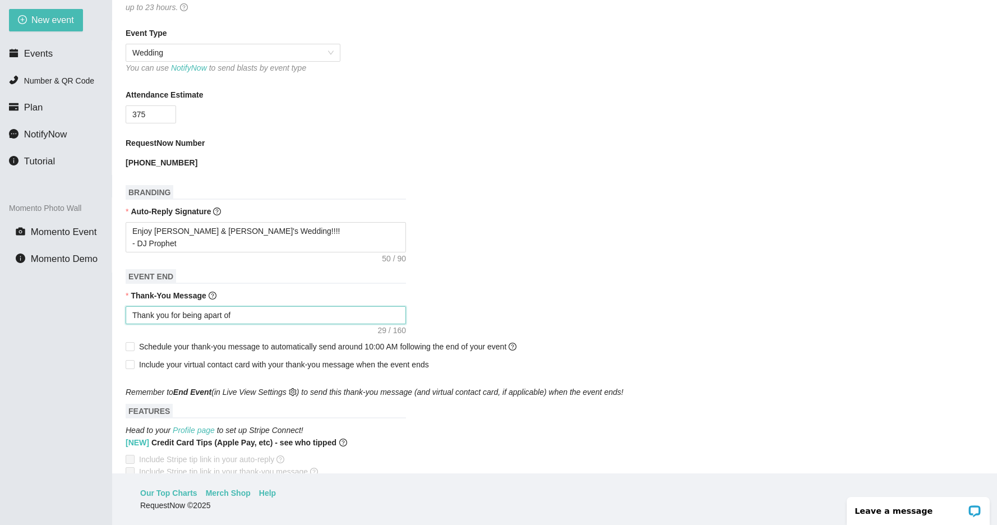
type textarea "Thank you for being apart of [PERSON_NAME] & [PERSON_NAME] Wedding"
type textarea "Thank you for being apart of [PERSON_NAME] & [PERSON_NAME]"
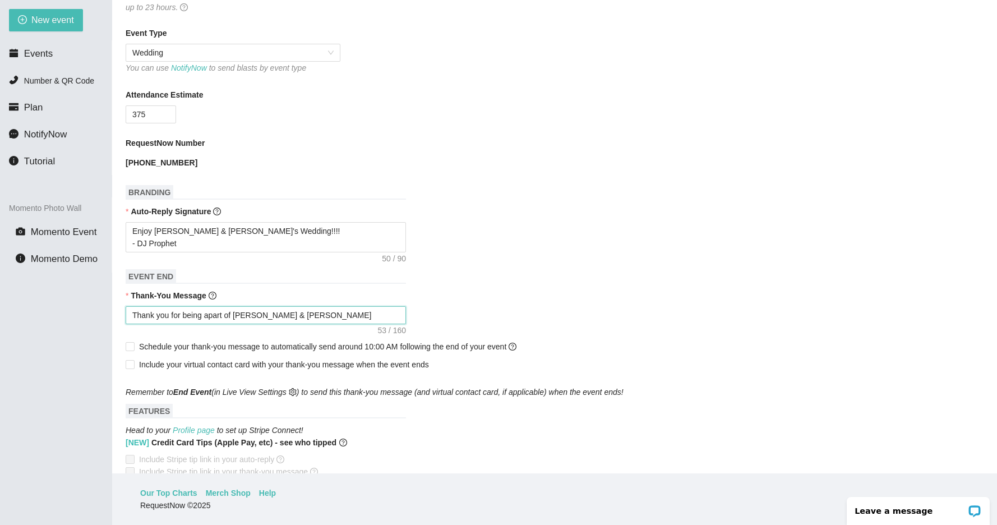
type textarea "Thank you for being apart of [PERSON_NAME] & [PERSON_NAME]"
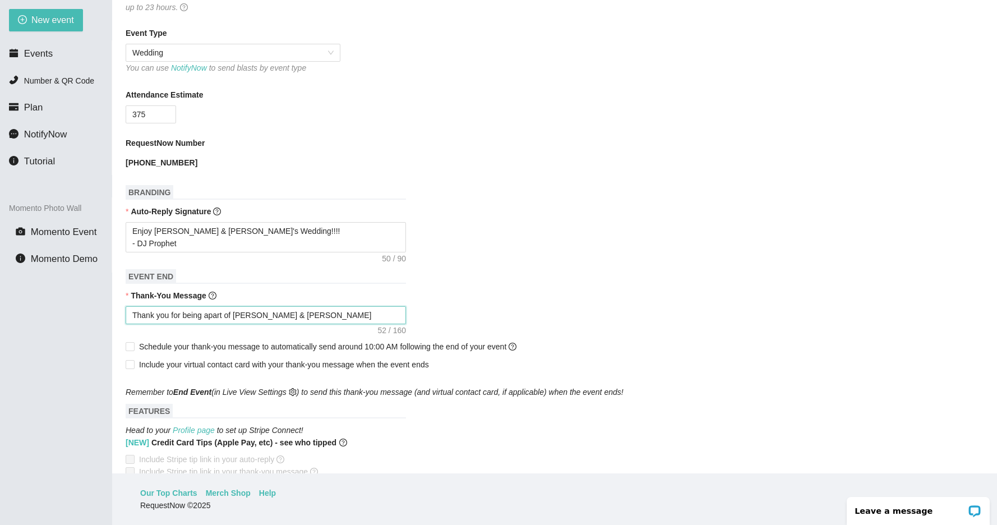
type textarea "Thank you for being apart of [PERSON_NAME] & [PERSON_NAME]"
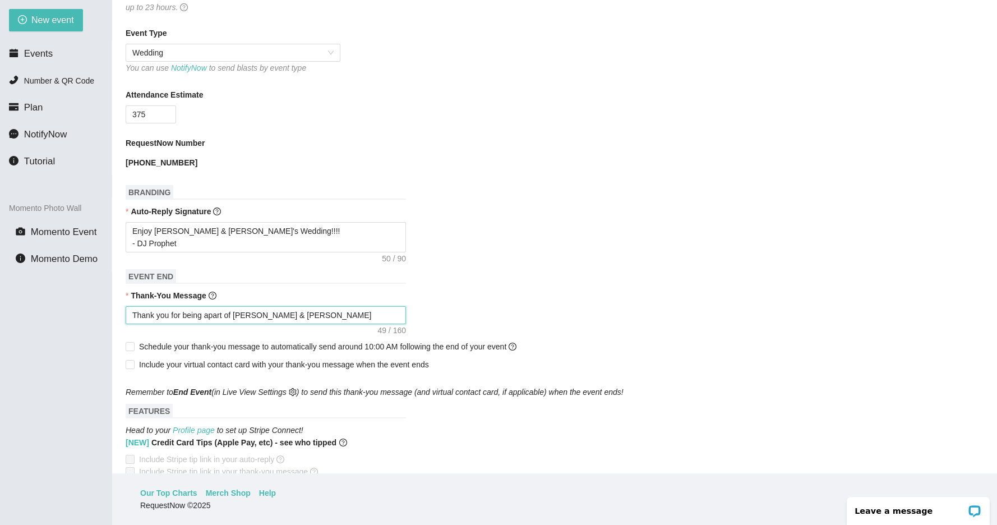
type textarea "Thank you for being apart of [PERSON_NAME] & [PERSON_NAME]"
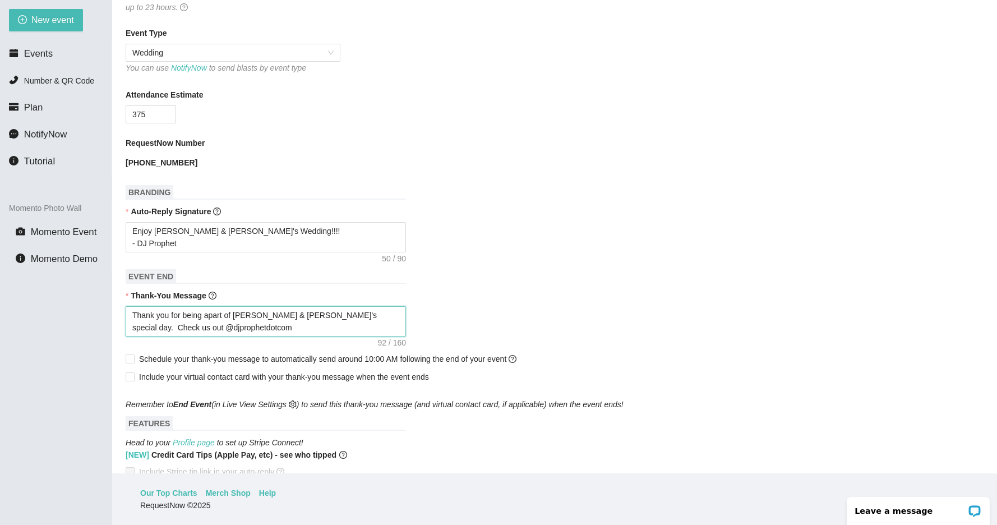
click at [136, 334] on textarea "Thank you for being apart of [PERSON_NAME] & [PERSON_NAME]'s special day. Check…" at bounding box center [266, 321] width 280 height 30
click at [272, 335] on textarea "Thank you for being apart of [PERSON_NAME] & [PERSON_NAME]'s special day. Check…" at bounding box center [266, 321] width 280 height 30
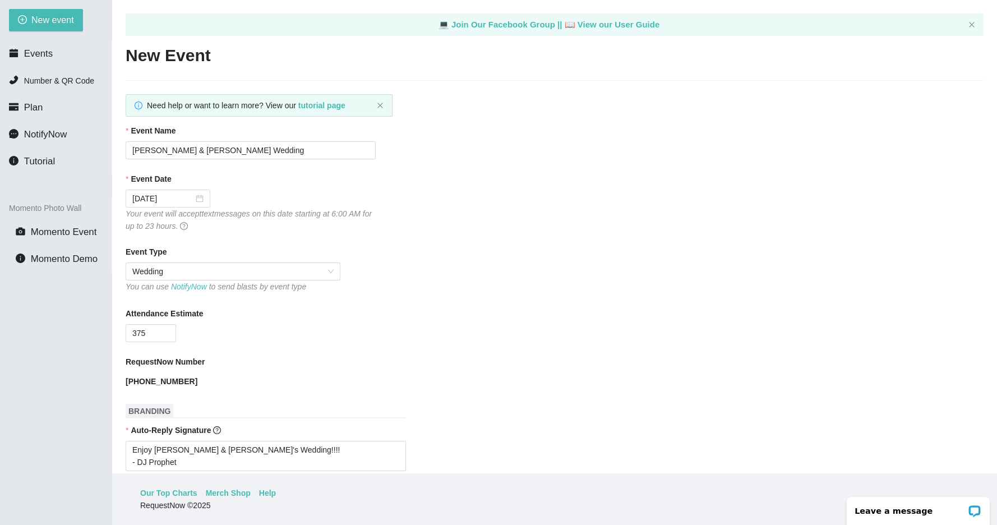
scroll to position [542, 0]
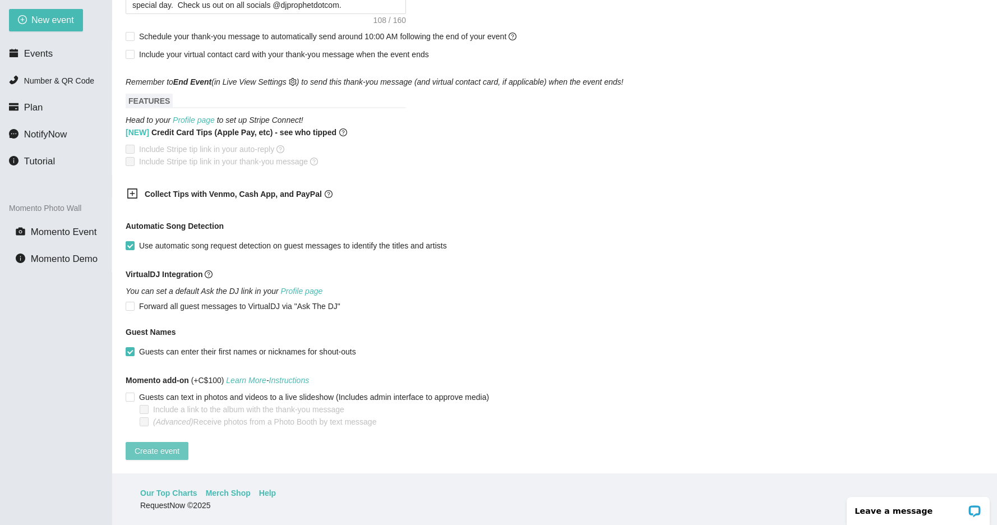
click at [170, 442] on button "Create event" at bounding box center [157, 451] width 63 height 18
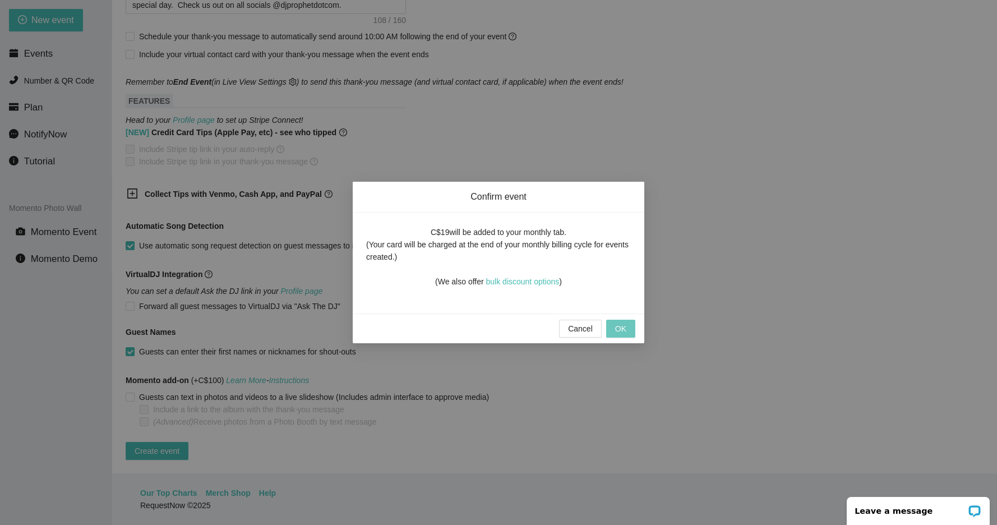
click at [622, 327] on span "OK" at bounding box center [620, 328] width 11 height 12
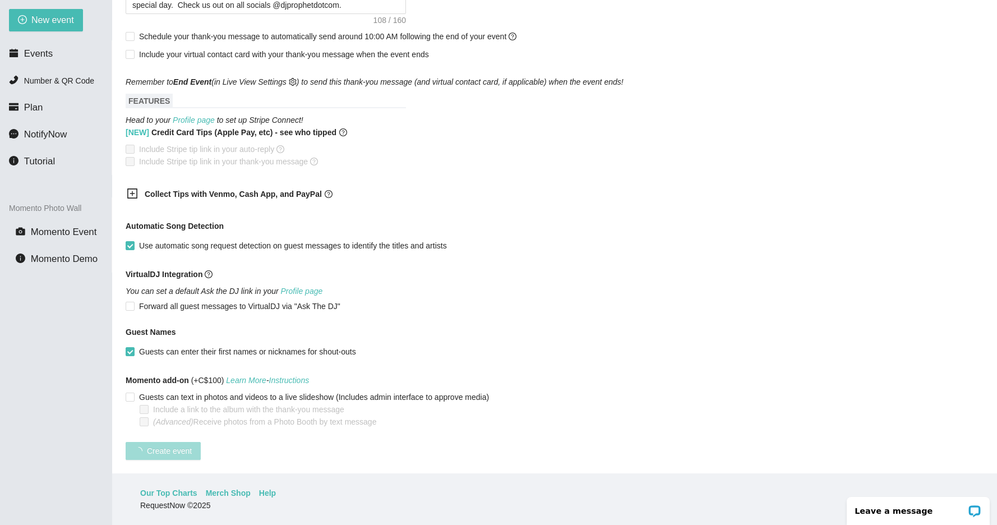
scroll to position [81, 0]
